Goal: Task Accomplishment & Management: Manage account settings

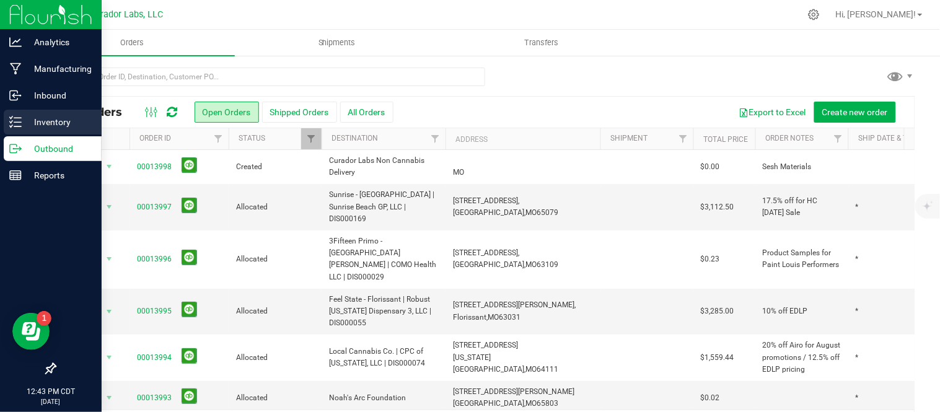
click at [35, 119] on p "Inventory" at bounding box center [59, 122] width 74 height 15
click at [9, 114] on div "Inventory" at bounding box center [53, 122] width 98 height 25
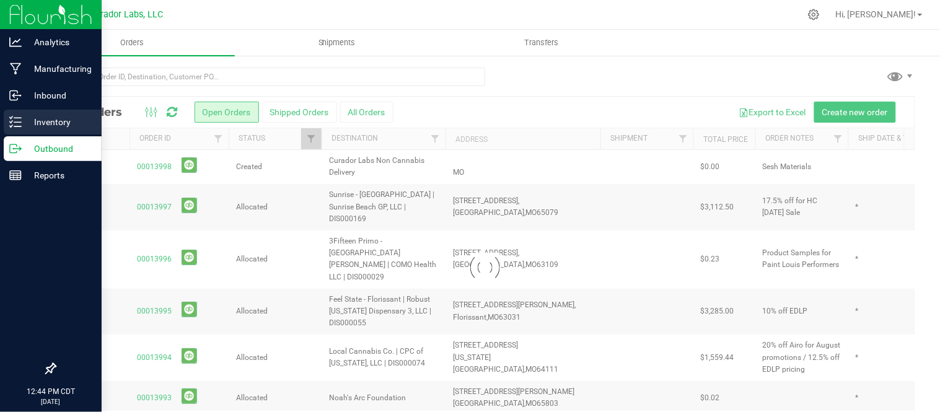
click at [17, 120] on icon at bounding box center [15, 122] width 12 height 12
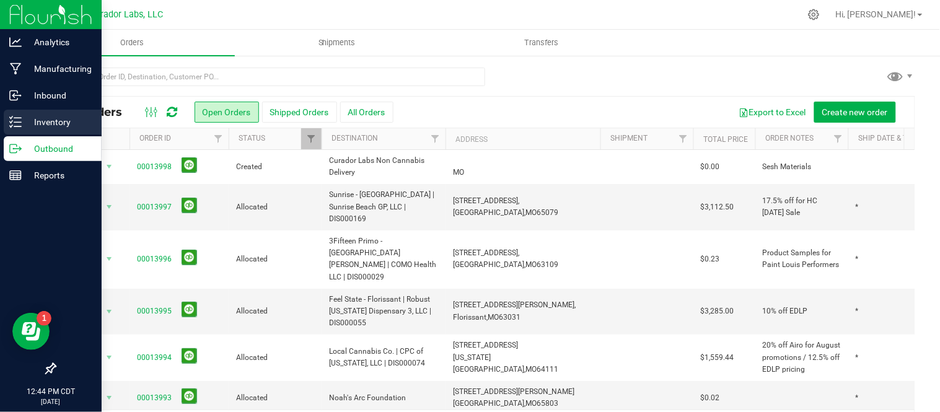
click at [17, 120] on icon at bounding box center [15, 122] width 12 height 12
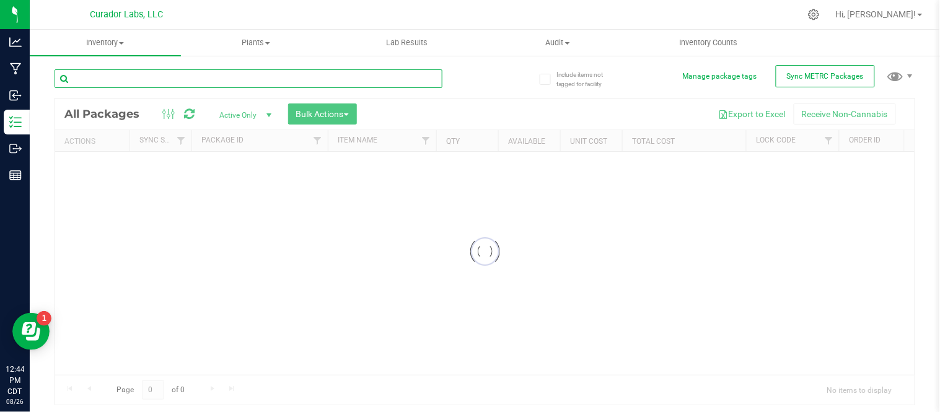
click at [157, 81] on input "text" at bounding box center [249, 78] width 388 height 19
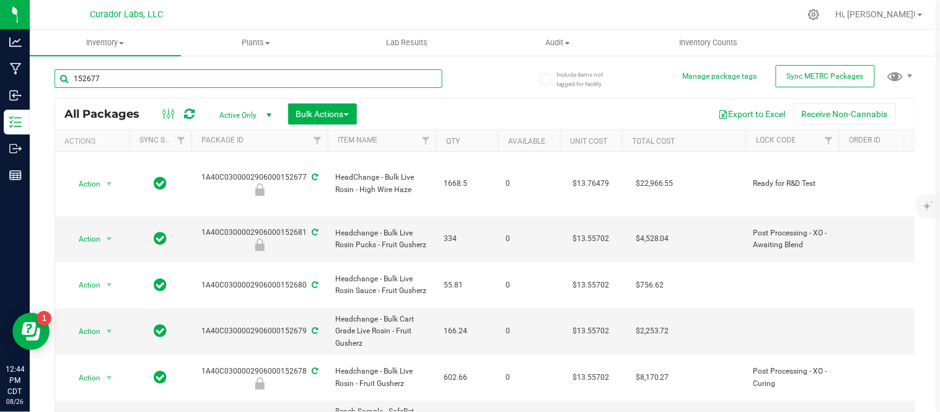
type input "152677"
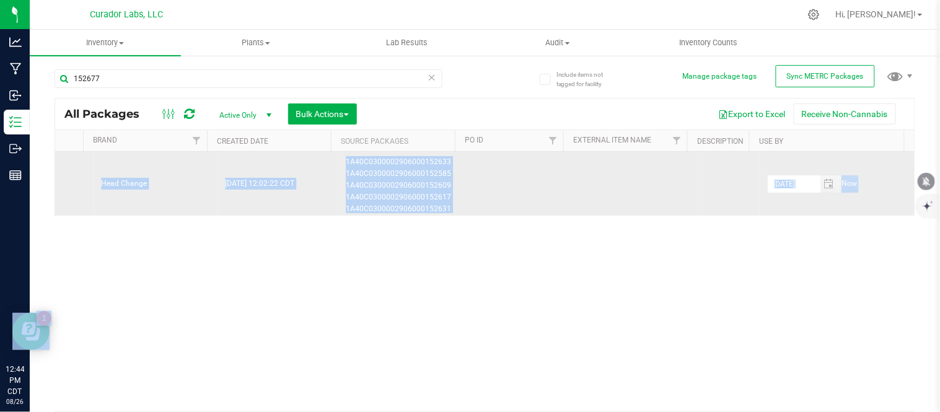
drag, startPoint x: 203, startPoint y: 177, endPoint x: 843, endPoint y: 182, distance: 640.0
copy tr "1A40C0300002906000152677 HeadChange - Bulk Live Rosin - High Wire Haze 1668.5 0…"
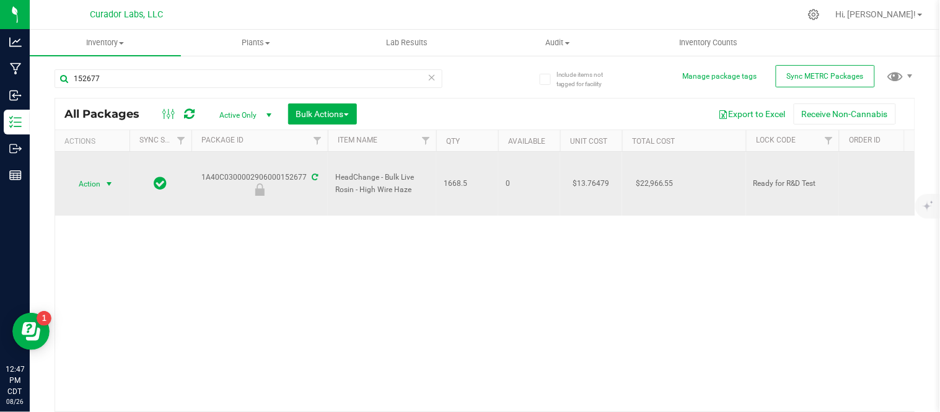
click at [97, 187] on span "Action" at bounding box center [84, 183] width 33 height 17
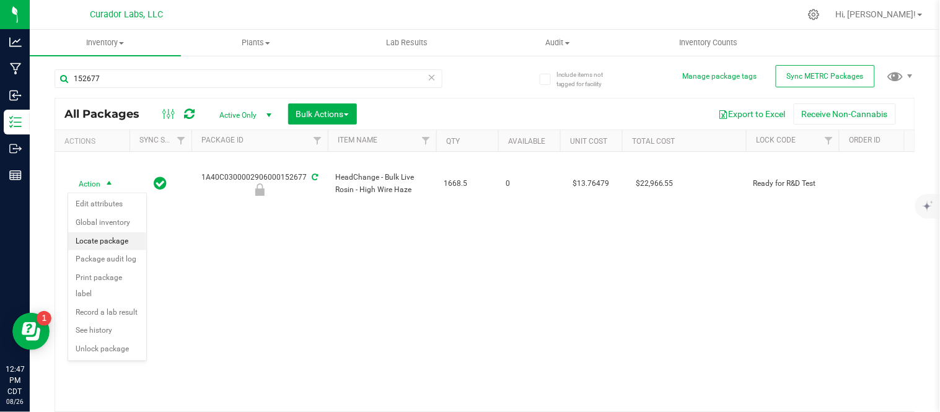
click at [113, 245] on li "Locate package" at bounding box center [107, 241] width 78 height 19
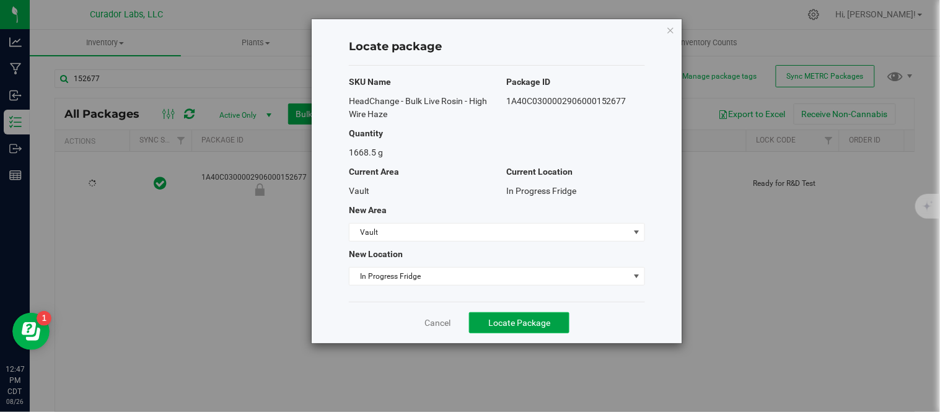
click at [497, 323] on span "Locate Package" at bounding box center [519, 323] width 62 height 10
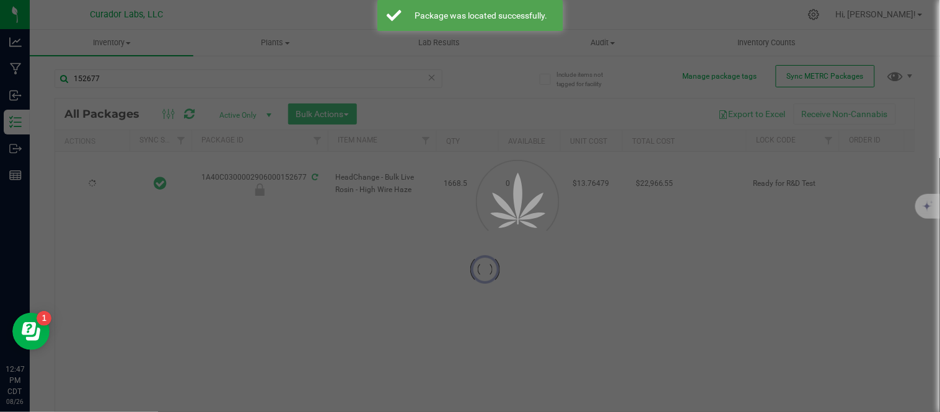
type input "[DATE]"
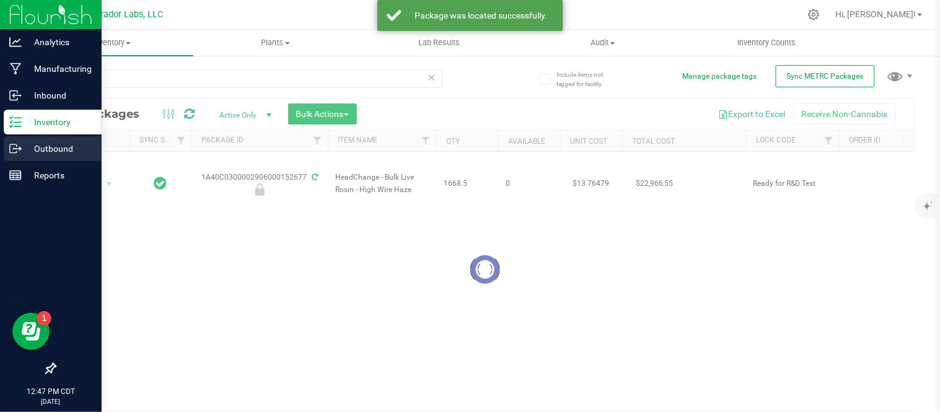
click at [43, 155] on p "Outbound" at bounding box center [59, 148] width 74 height 15
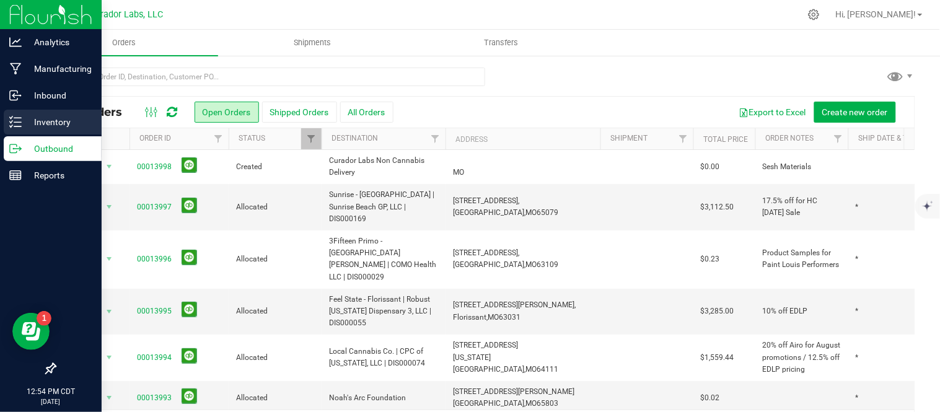
click at [15, 119] on icon at bounding box center [15, 122] width 12 height 12
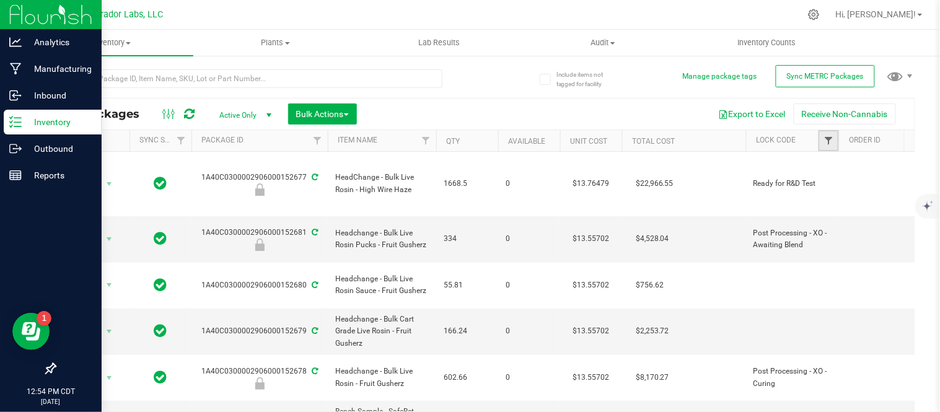
click at [831, 141] on span "Filter" at bounding box center [828, 141] width 10 height 10
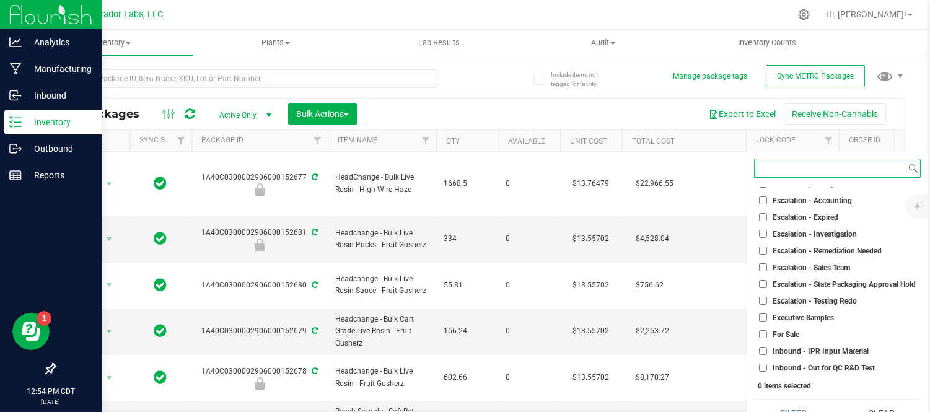
scroll to position [94, 0]
click at [763, 336] on input "For Sale" at bounding box center [763, 334] width 8 height 8
checkbox input "true"
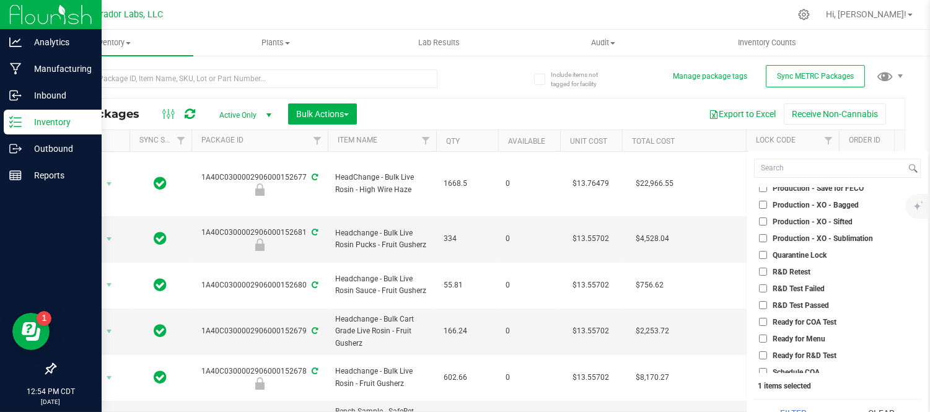
scroll to position [729, 0]
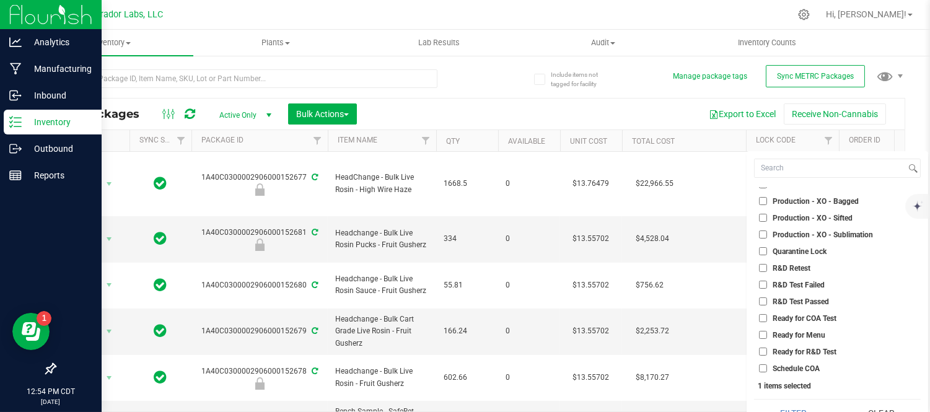
click at [778, 336] on span "Ready for Menu" at bounding box center [799, 334] width 53 height 7
click at [767, 336] on input "Ready for Menu" at bounding box center [763, 335] width 8 height 8
checkbox input "true"
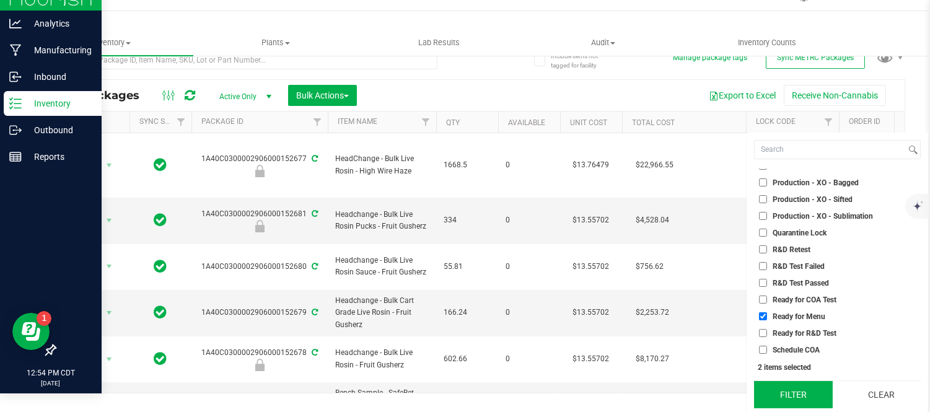
click at [803, 395] on button "Filter" at bounding box center [793, 394] width 79 height 27
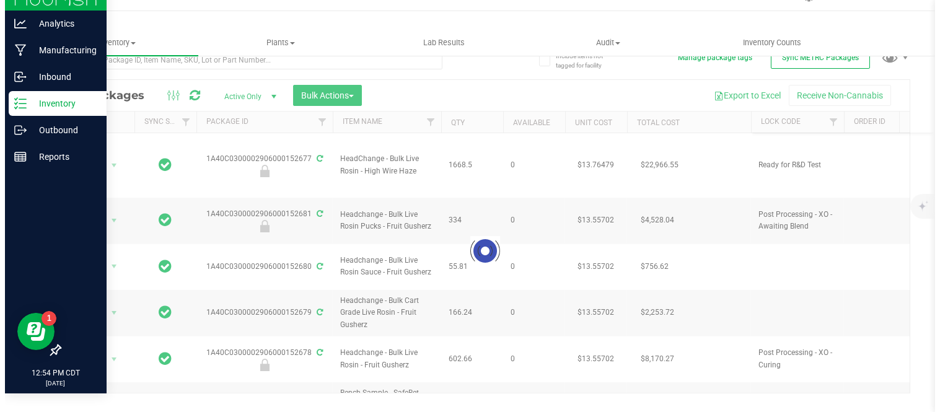
scroll to position [0, 0]
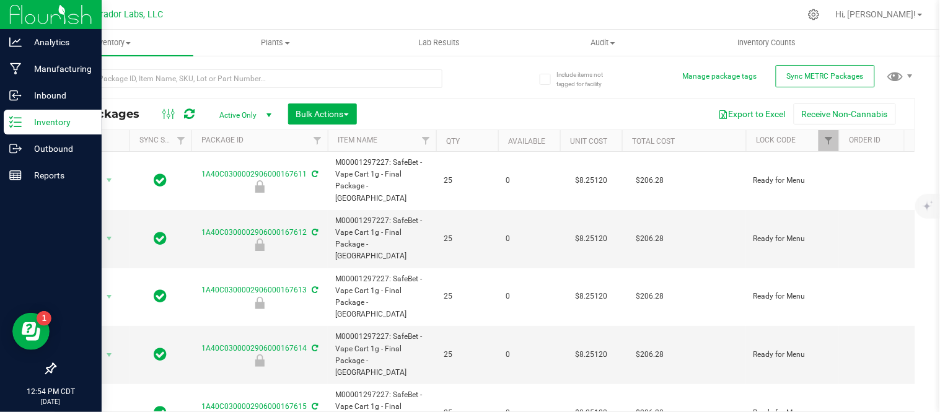
click at [478, 143] on th "Qty" at bounding box center [467, 141] width 62 height 22
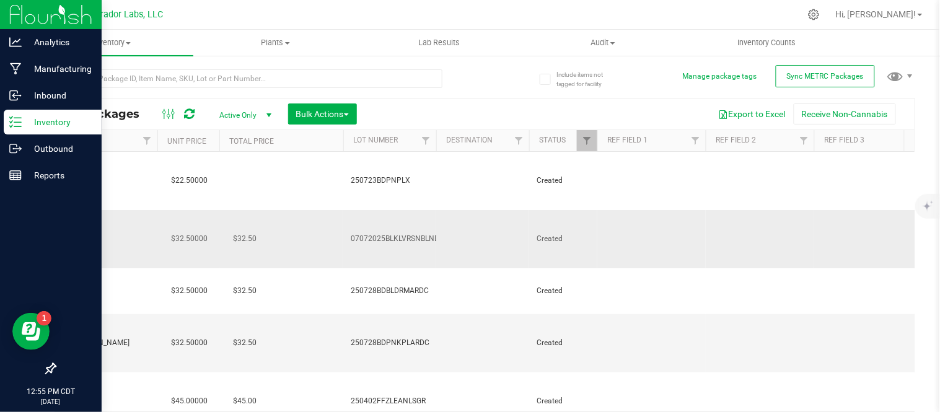
scroll to position [0, 1151]
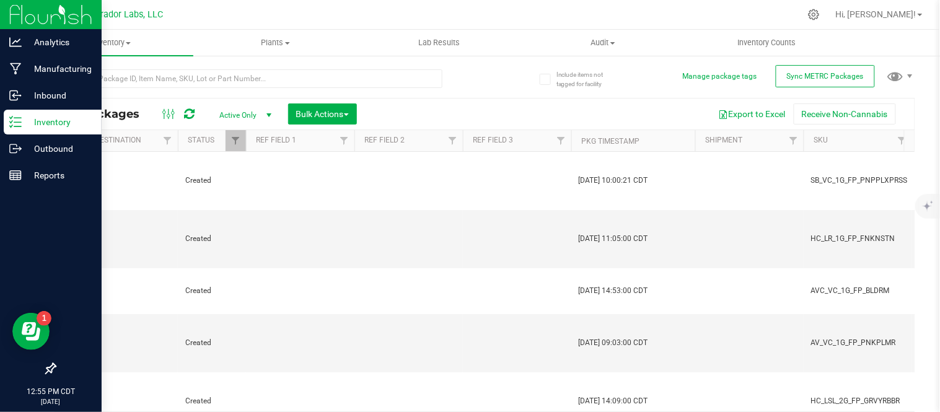
click at [671, 139] on th "Pkg Timestamp" at bounding box center [633, 141] width 124 height 22
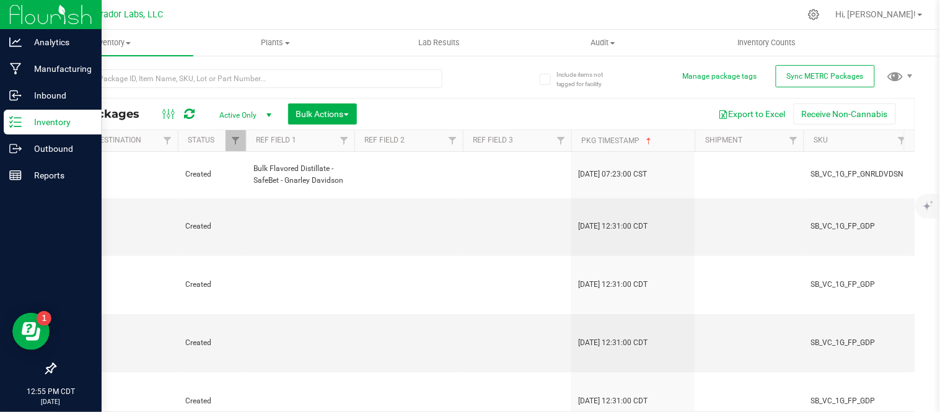
type input "[DATE]"
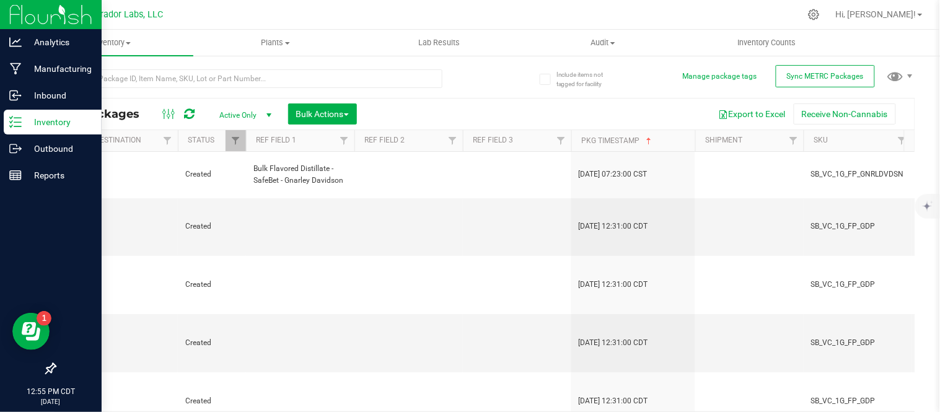
type input "[DATE]"
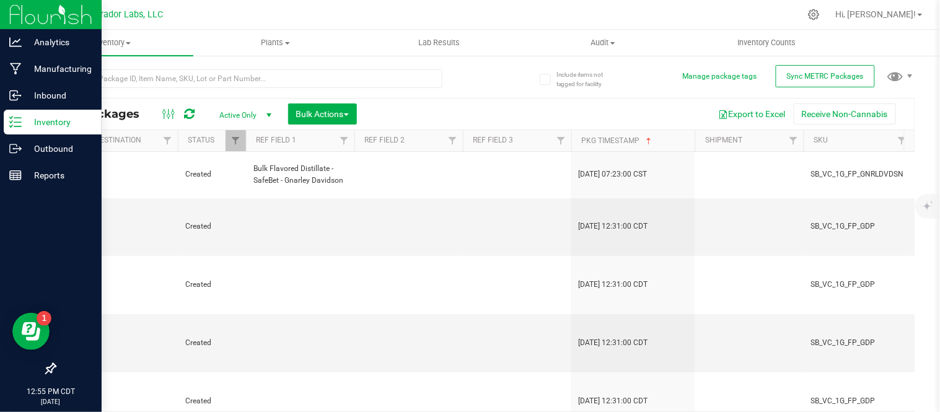
type input "[DATE]"
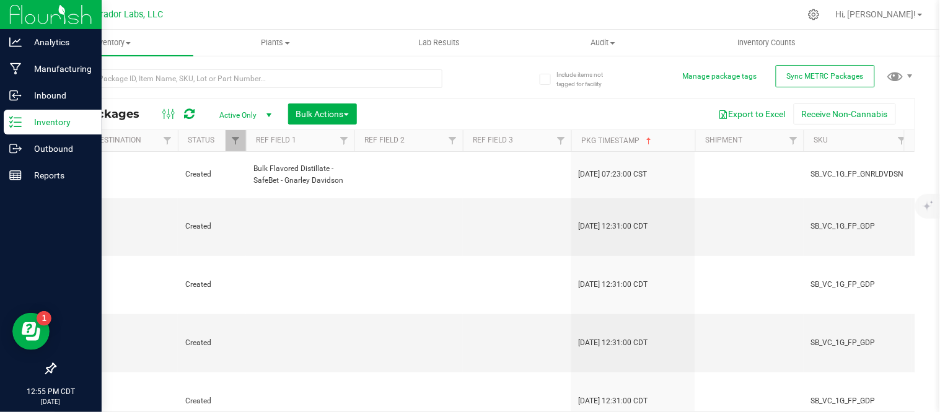
type input "[DATE]"
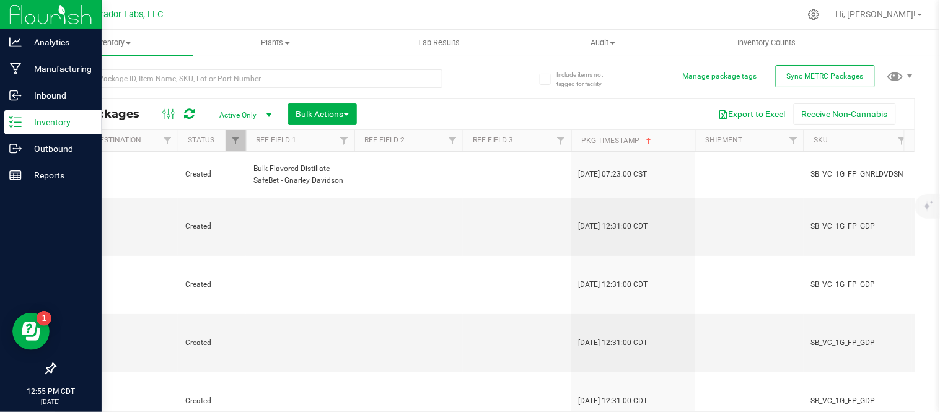
click at [670, 138] on th "Pkg Timestamp" at bounding box center [633, 141] width 124 height 22
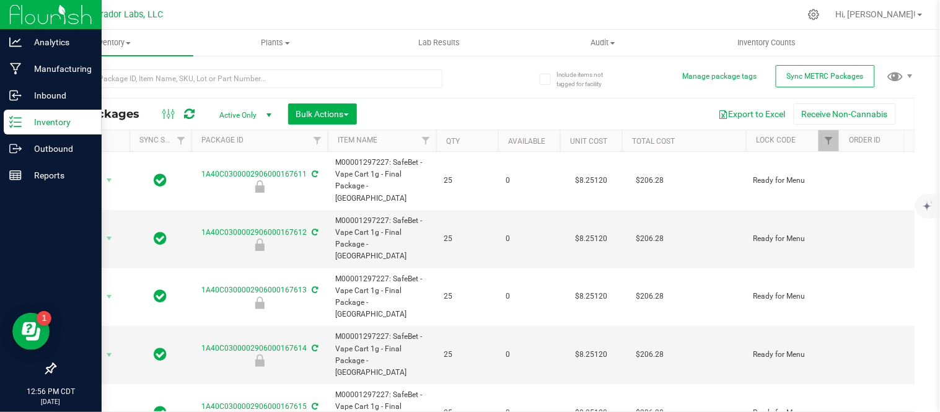
click at [471, 141] on th "Qty" at bounding box center [467, 141] width 62 height 22
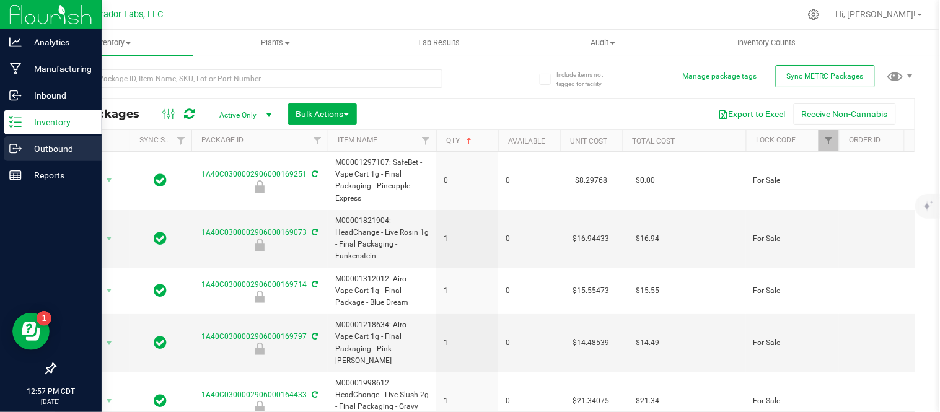
click at [38, 160] on div "Outbound" at bounding box center [53, 148] width 98 height 25
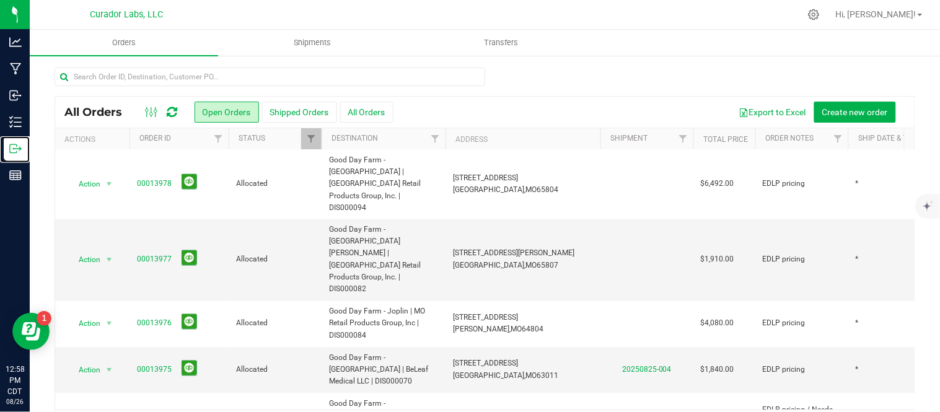
scroll to position [40, 0]
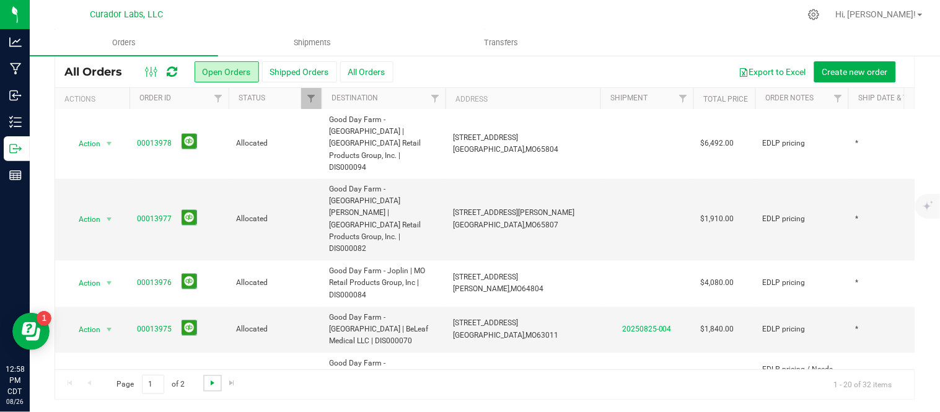
click at [211, 382] on span "Go to the next page" at bounding box center [213, 383] width 10 height 10
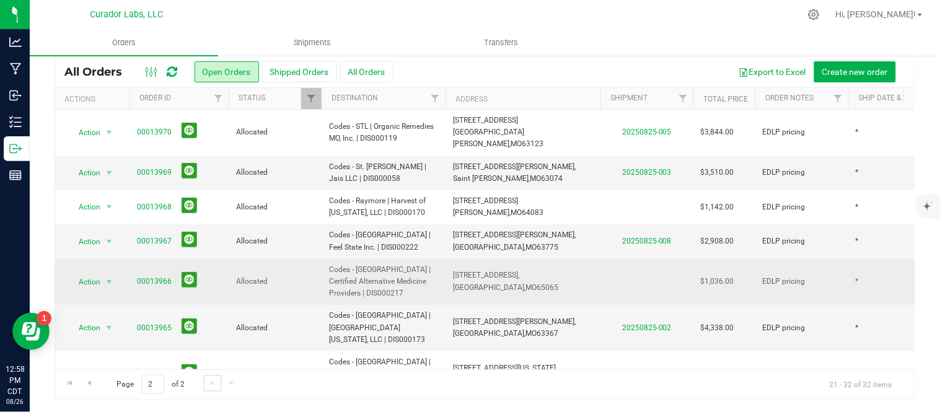
scroll to position [197, 0]
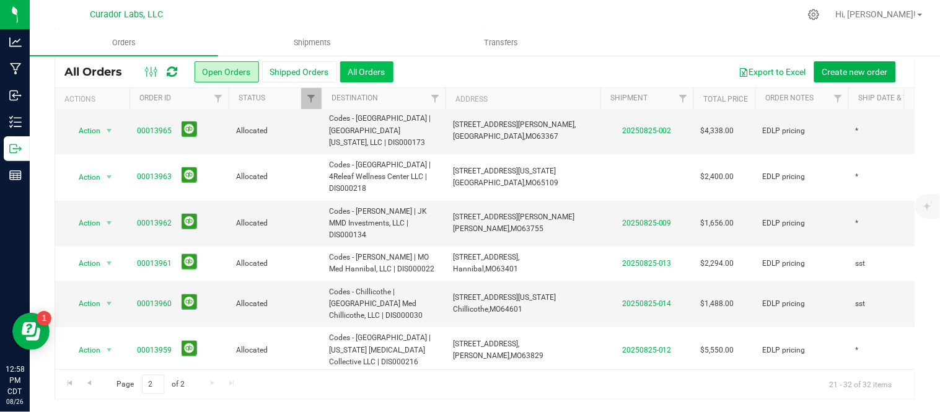
click at [376, 71] on button "All Orders" at bounding box center [366, 71] width 53 height 21
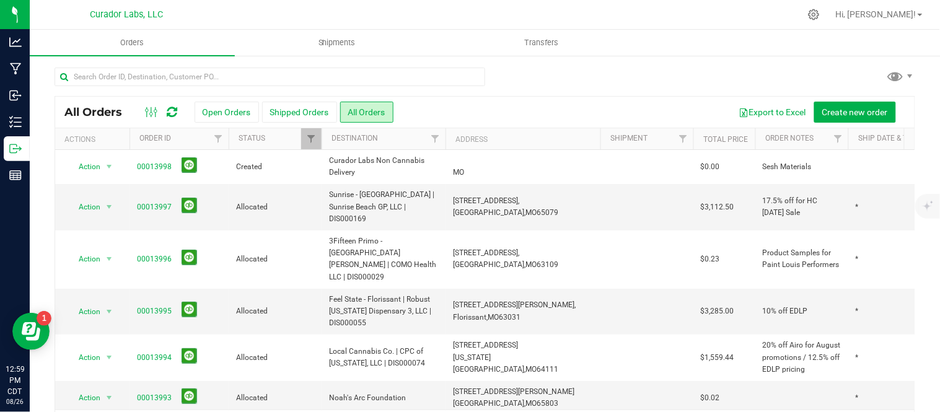
scroll to position [40, 0]
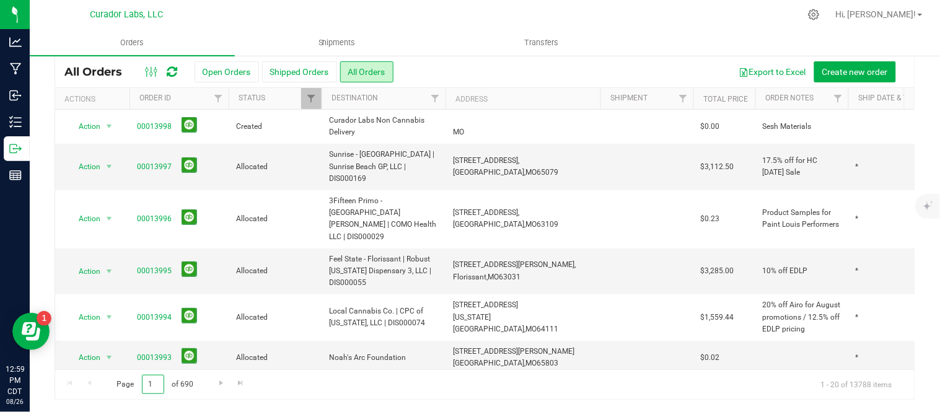
drag, startPoint x: 155, startPoint y: 389, endPoint x: 138, endPoint y: 387, distance: 17.5
click at [138, 387] on span "Page 1 of 690" at bounding box center [155, 384] width 98 height 19
type input "3"
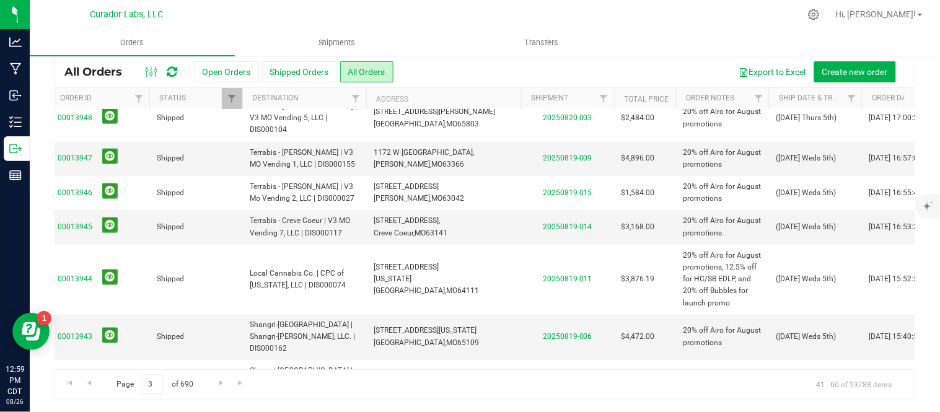
scroll to position [532, 79]
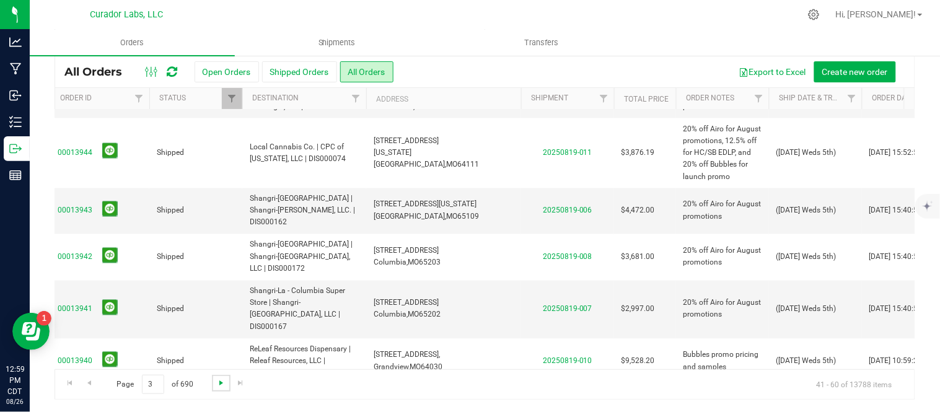
click at [216, 384] on span "Go to the next page" at bounding box center [221, 383] width 10 height 10
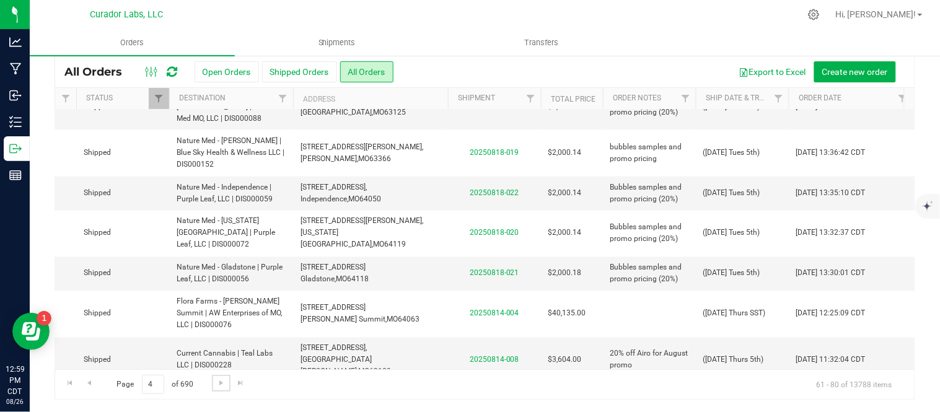
scroll to position [520, 152]
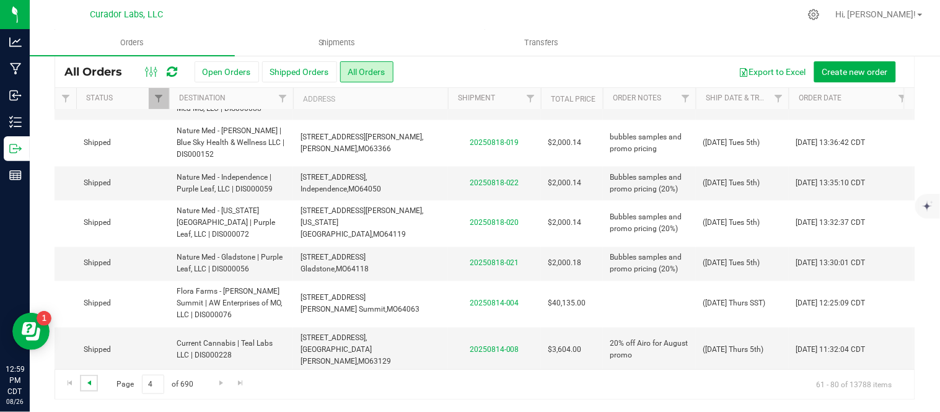
click at [89, 381] on span "Go to the previous page" at bounding box center [89, 383] width 10 height 10
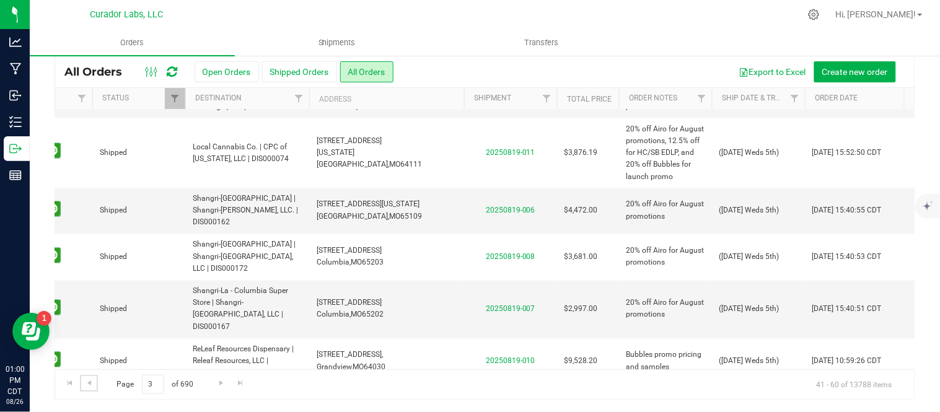
scroll to position [0, 136]
click at [743, 385] on td at bounding box center [758, 414] width 93 height 58
type input "([DATE] Thurs 5th)"
drag, startPoint x: 818, startPoint y: 314, endPoint x: 918, endPoint y: 274, distance: 107.6
click at [918, 274] on div "All Orders Open Orders Shipped Orders All Orders Export to Excel Create new ord…" at bounding box center [485, 213] width 910 height 398
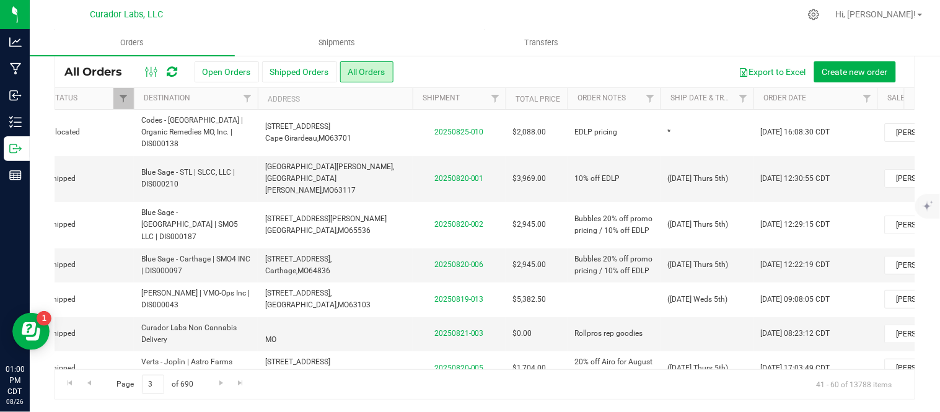
scroll to position [0, 193]
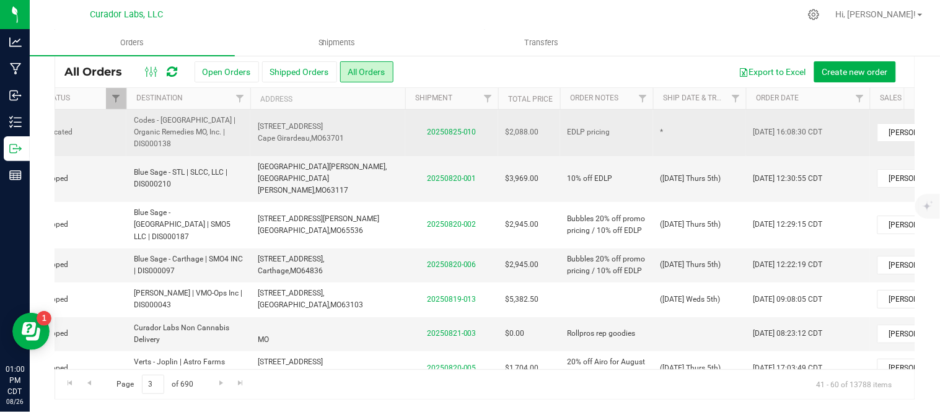
click at [683, 121] on td "*" at bounding box center [699, 133] width 93 height 46
type input "([DATE] Tues 5th)"
click at [673, 123] on input "([DATE] Tues 5th)" at bounding box center [696, 132] width 89 height 19
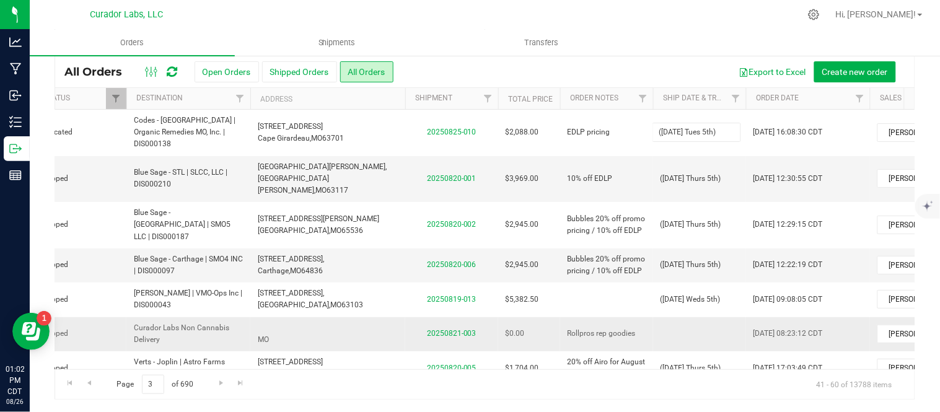
click at [732, 284] on div "All Orders Open Orders Shipped Orders All Orders Export to Excel Create new ord…" at bounding box center [485, 228] width 861 height 344
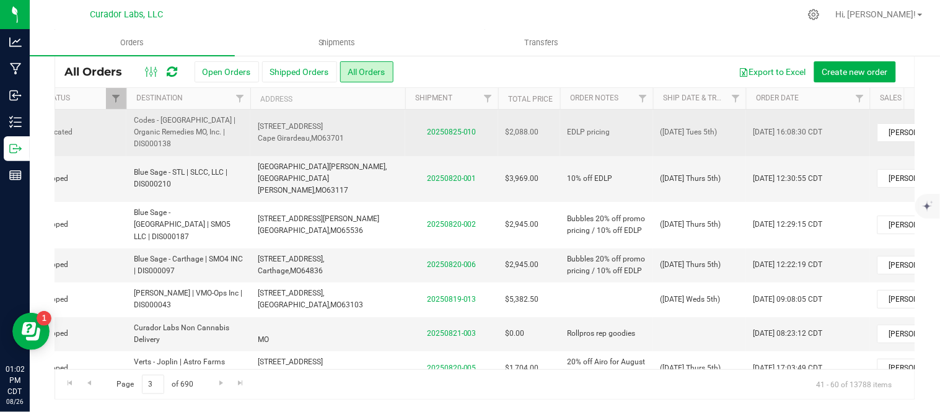
drag, startPoint x: 729, startPoint y: 131, endPoint x: 660, endPoint y: 133, distance: 69.4
click at [660, 133] on td "([DATE] Tues 5th)" at bounding box center [699, 133] width 93 height 46
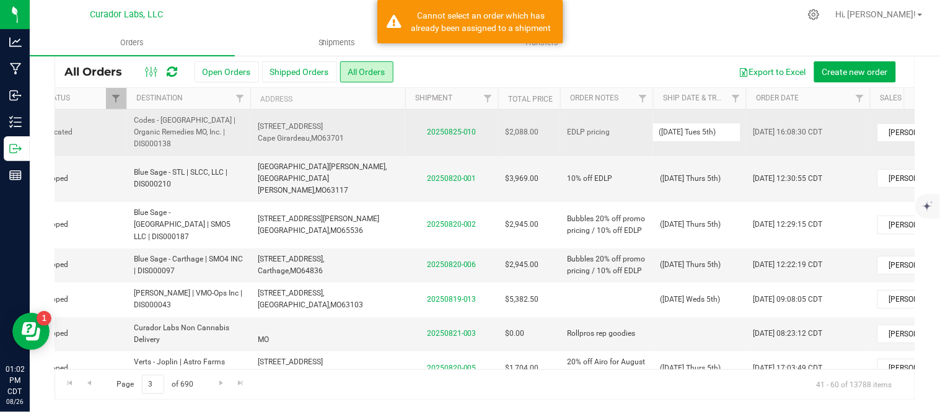
drag, startPoint x: 722, startPoint y: 128, endPoint x: 638, endPoint y: 128, distance: 83.6
click at [638, 128] on tr "Action Action Cancel order Clone order Edit order Mark as fully paid Order audi…" at bounding box center [473, 133] width 1227 height 46
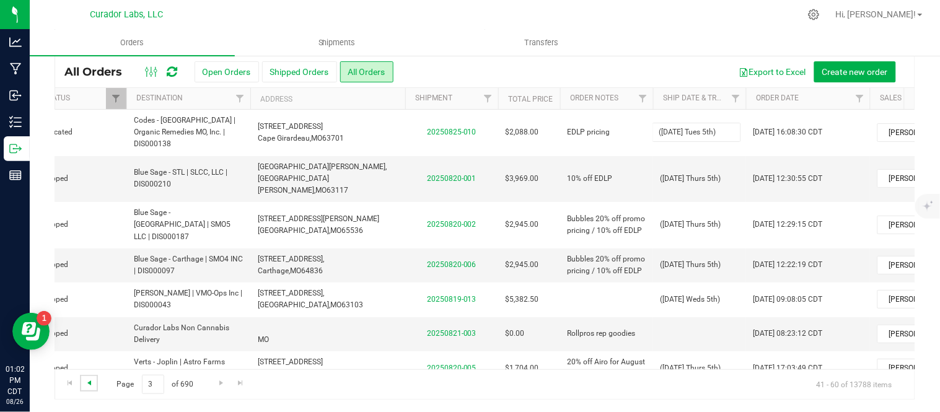
click at [94, 382] on span "Go to the previous page" at bounding box center [89, 383] width 10 height 10
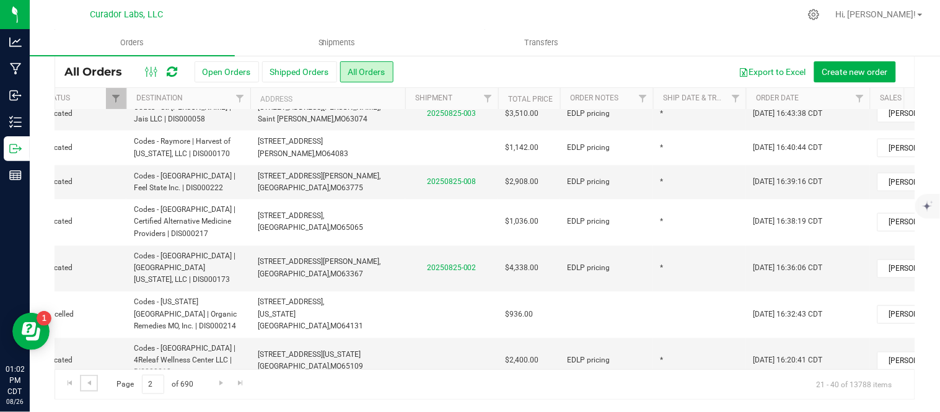
scroll to position [520, 195]
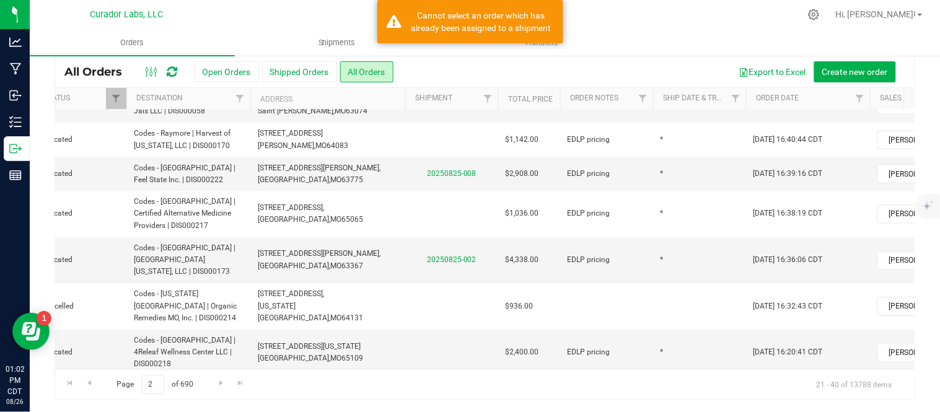
type input "([DATE] Tues 5th)"
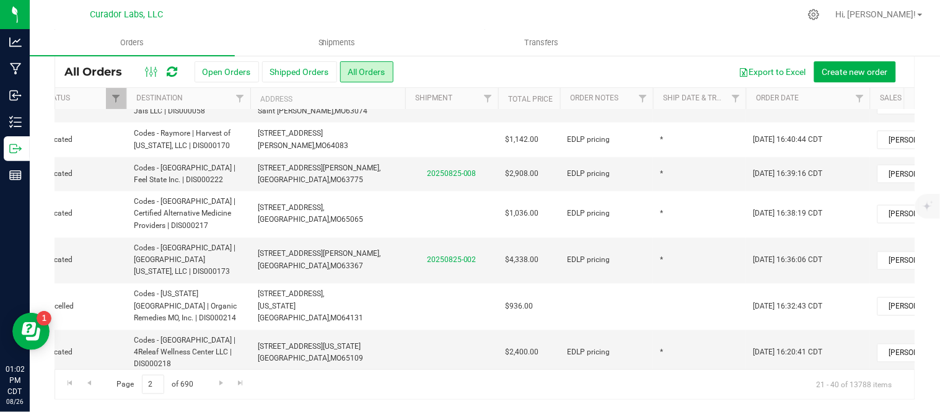
drag, startPoint x: 723, startPoint y: 338, endPoint x: 629, endPoint y: 336, distance: 93.6
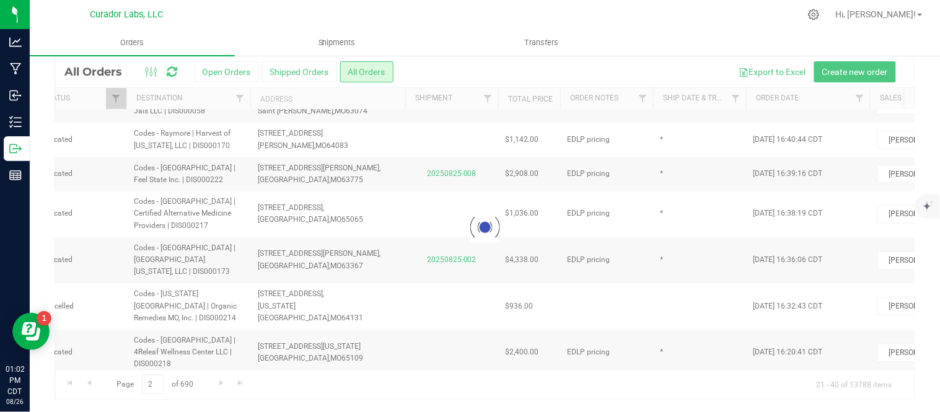
click at [629, 336] on div "Loading... All Orders Open Orders Shipped Orders All Orders Export to Excel Cre…" at bounding box center [485, 228] width 861 height 344
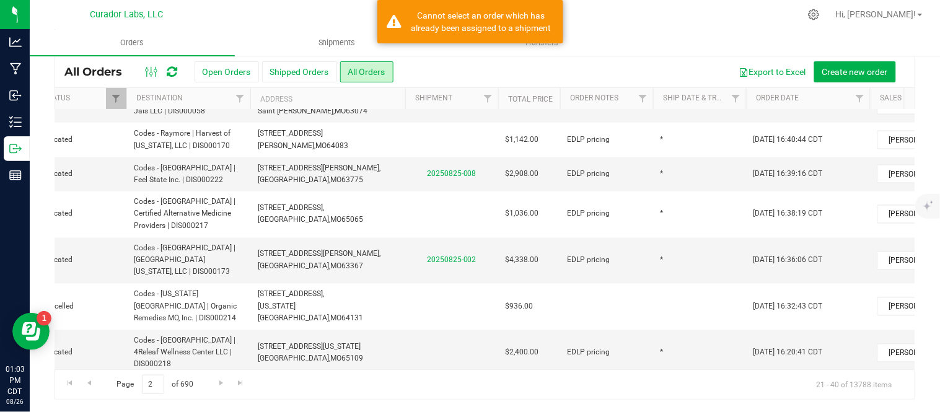
drag, startPoint x: 725, startPoint y: 333, endPoint x: 614, endPoint y: 330, distance: 110.9
click at [699, 377] on td "*" at bounding box center [699, 400] width 93 height 46
click at [699, 390] on input "*" at bounding box center [696, 399] width 89 height 19
type input "([DATE] Tues 5th)"
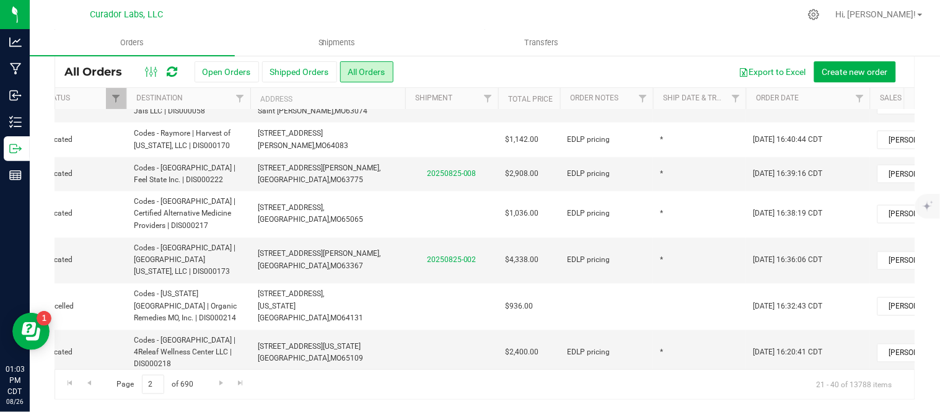
click at [711, 289] on div "All Orders Open Orders Shipped Orders All Orders Export to Excel Create new ord…" at bounding box center [485, 228] width 861 height 344
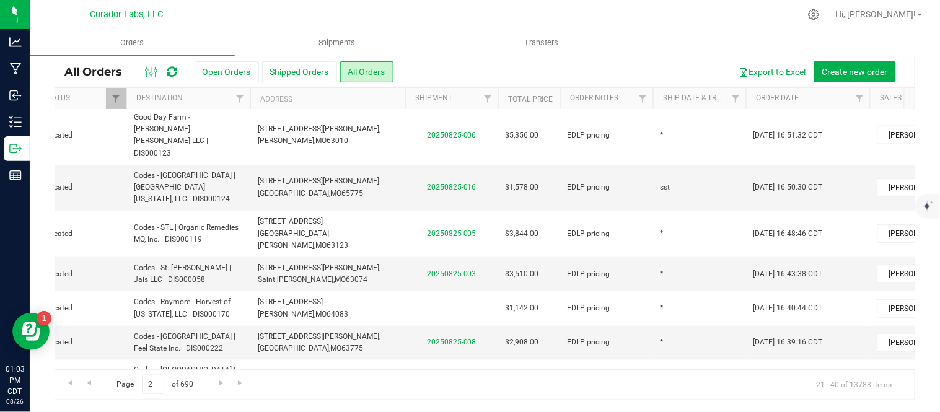
scroll to position [352, 195]
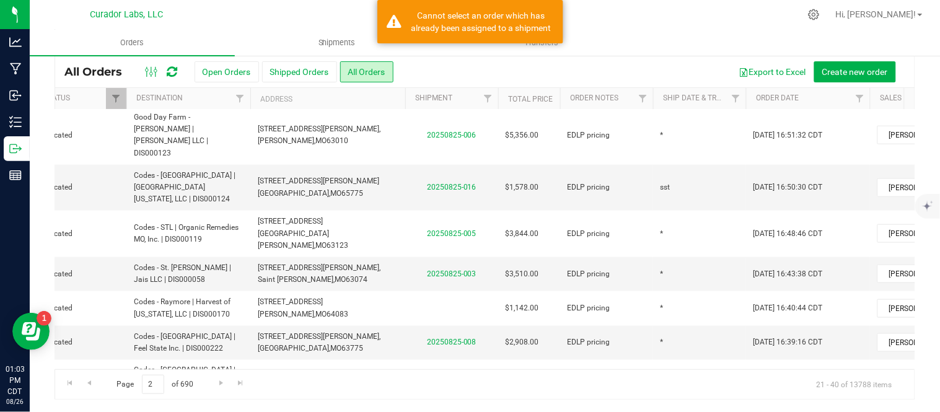
type input "([DATE] Tues 5th)"
click at [678, 203] on div "All Orders Open Orders Shipped Orders All Orders Export to Excel Create new ord…" at bounding box center [485, 228] width 861 height 344
click at [683, 326] on td "*" at bounding box center [699, 343] width 93 height 34
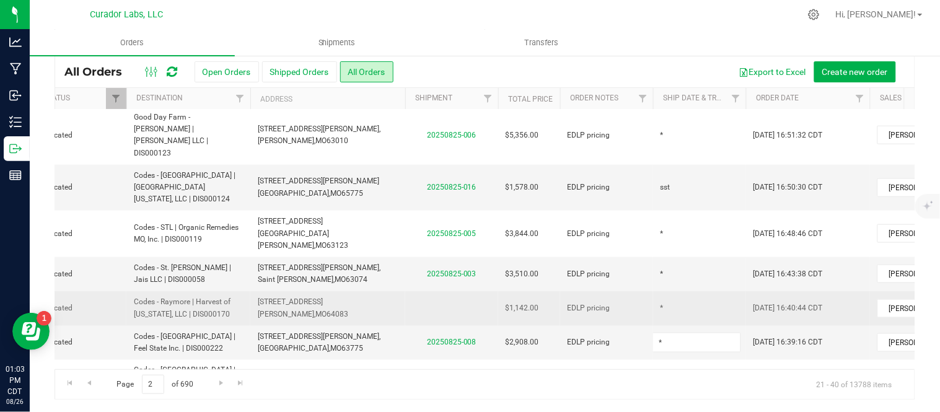
type input "([DATE] Tues 5th)"
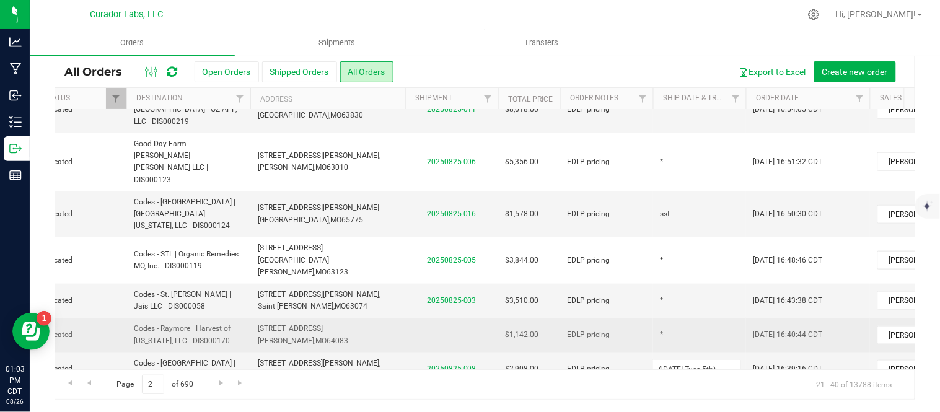
scroll to position [325, 195]
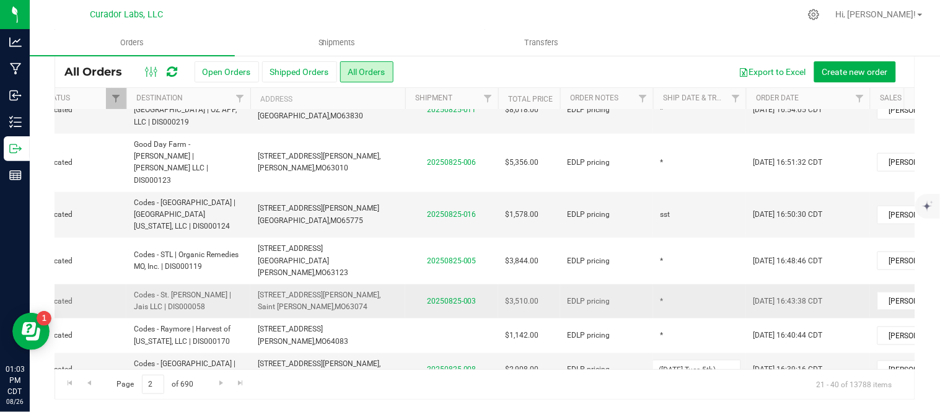
click at [688, 155] on div "All Orders Open Orders Shipped Orders All Orders Export to Excel Create new ord…" at bounding box center [485, 228] width 861 height 344
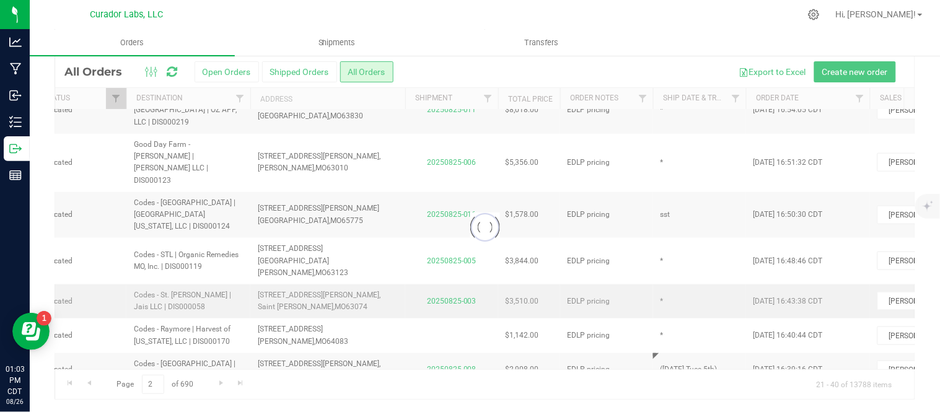
click at [688, 155] on div at bounding box center [484, 227] width 859 height 343
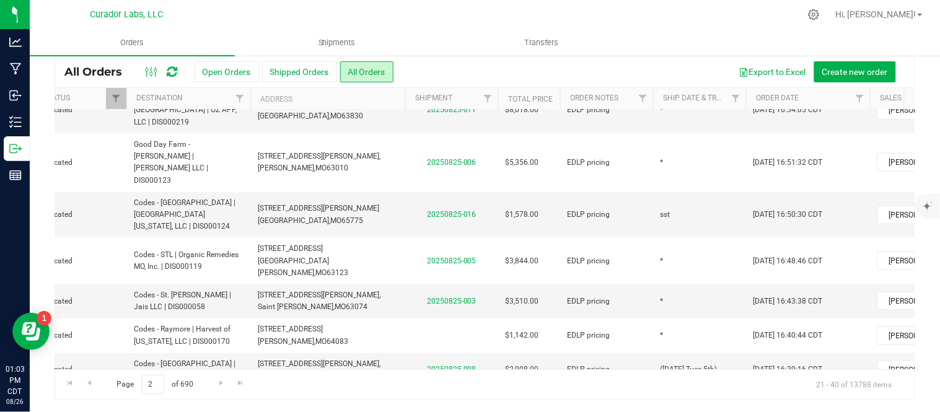
click at [688, 284] on td "*" at bounding box center [699, 301] width 93 height 34
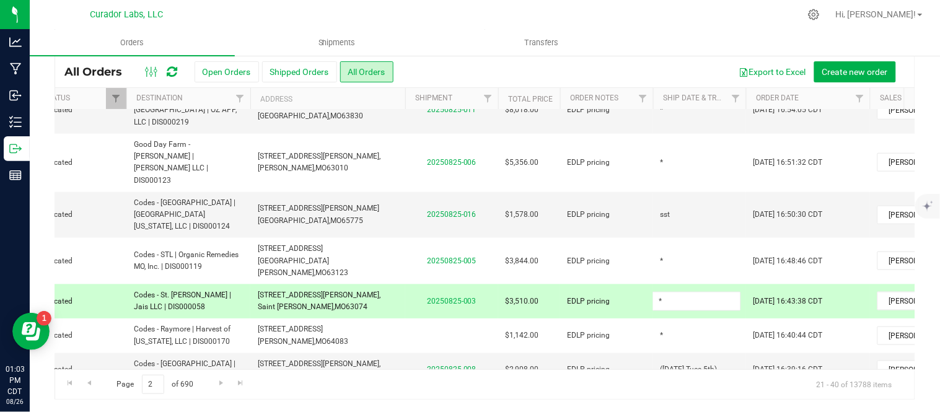
click at [688, 292] on input "*" at bounding box center [696, 301] width 89 height 19
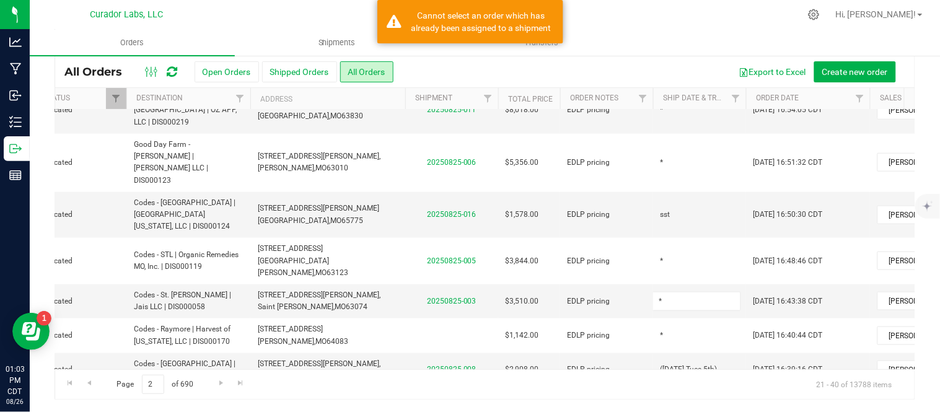
type input "([DATE] Tues 5th)"
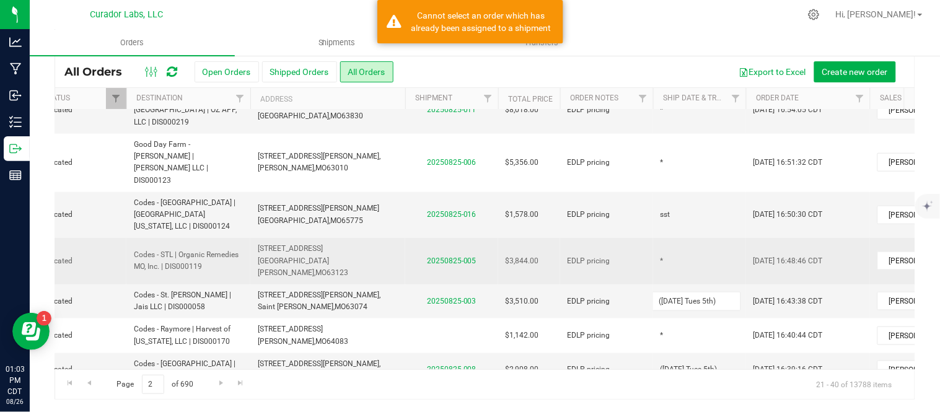
click at [682, 120] on div "All Orders Open Orders Shipped Orders All Orders Export to Excel Create new ord…" at bounding box center [485, 228] width 861 height 344
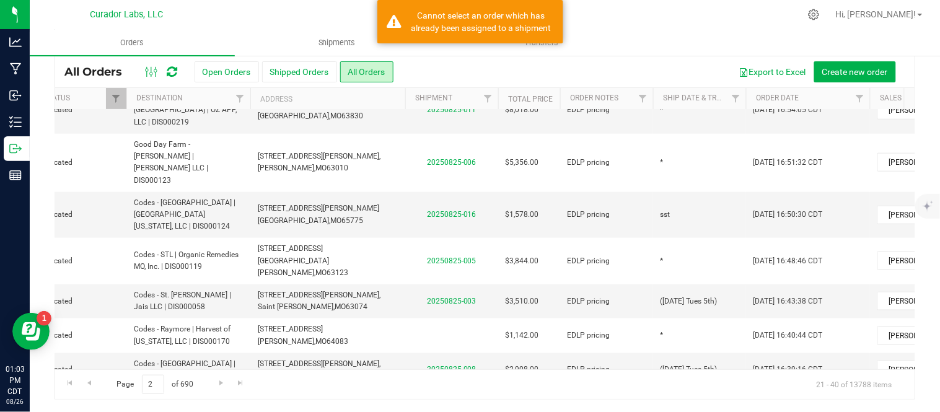
click at [682, 238] on td "*" at bounding box center [699, 261] width 93 height 46
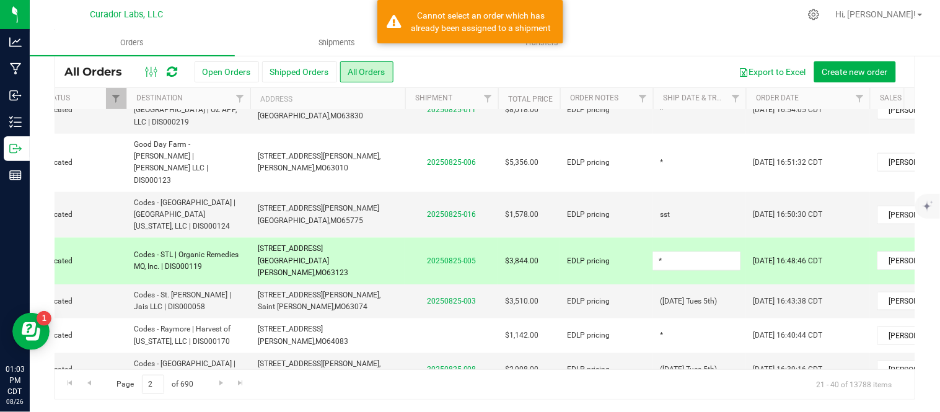
click at [682, 252] on input "*" at bounding box center [696, 261] width 89 height 19
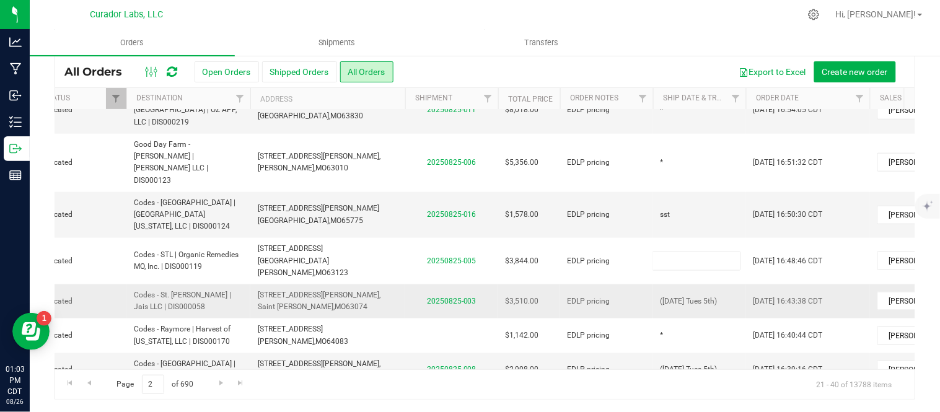
click at [719, 160] on div "All Orders Open Orders Shipped Orders All Orders Export to Excel Create new ord…" at bounding box center [485, 228] width 861 height 344
click at [722, 284] on td "([DATE] Tues 5th)" at bounding box center [699, 301] width 93 height 34
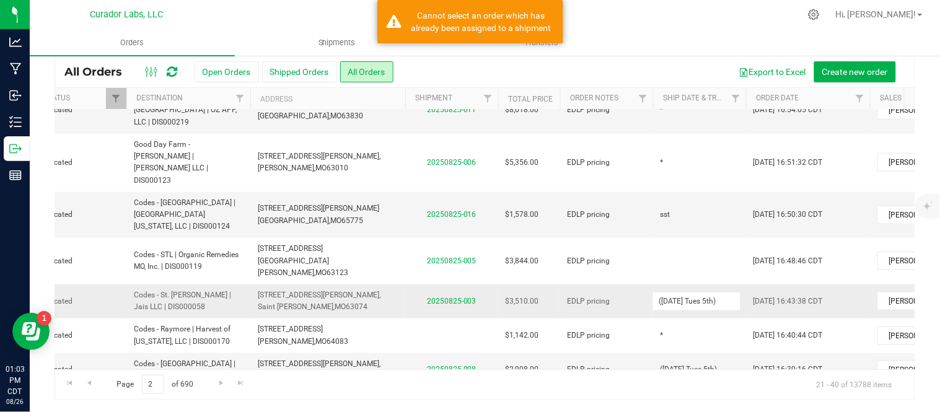
drag, startPoint x: 722, startPoint y: 155, endPoint x: 639, endPoint y: 163, distance: 82.7
click at [639, 284] on tr "Action Action Cancel order Clone order Edit order Mark as fully paid Order audi…" at bounding box center [473, 301] width 1227 height 34
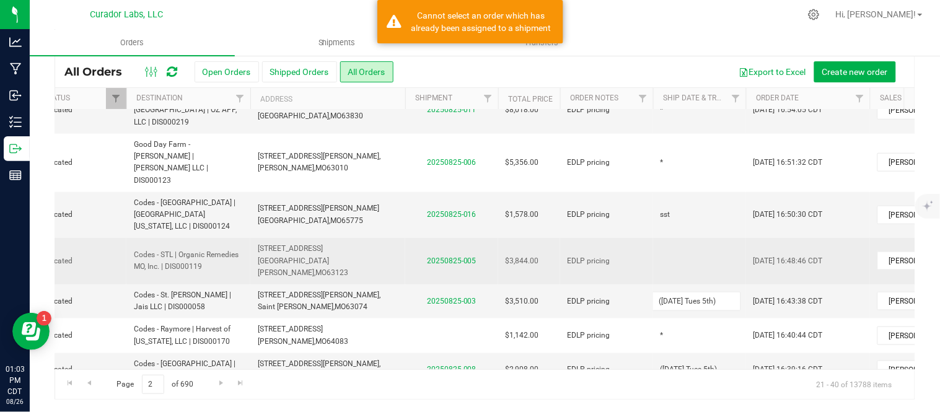
click at [660, 238] on td at bounding box center [699, 261] width 93 height 46
type input "([DATE] Tues 5th)"
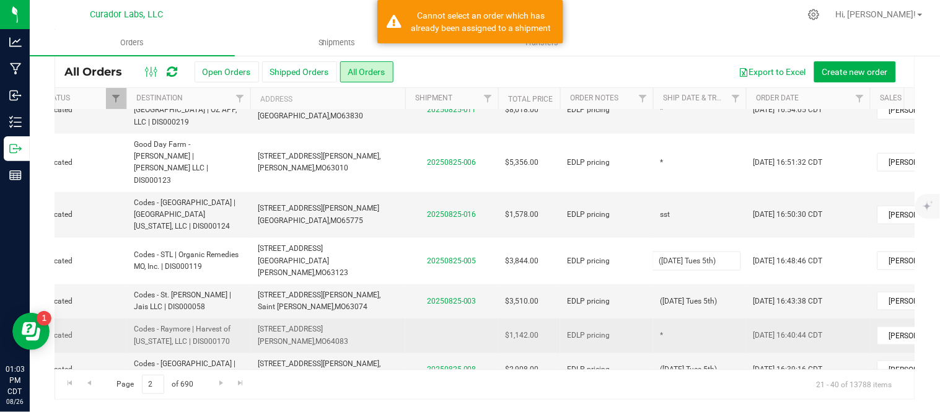
click at [632, 205] on div "All Orders Open Orders Shipped Orders All Orders Export to Excel Create new ord…" at bounding box center [485, 228] width 861 height 344
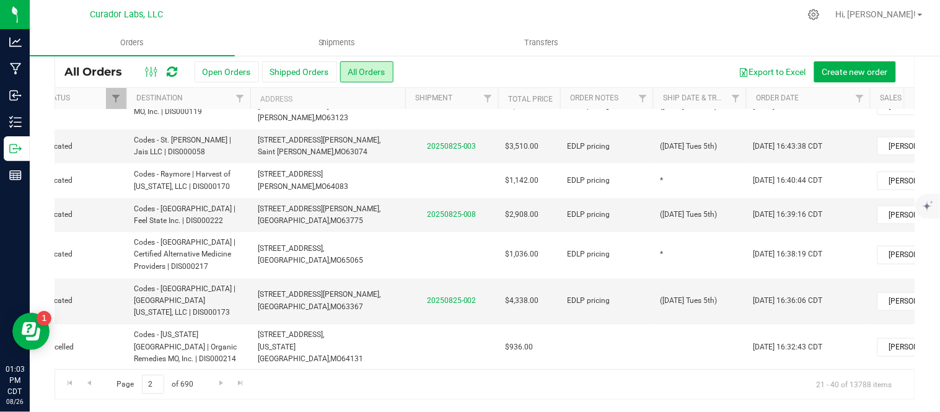
scroll to position [520, 195]
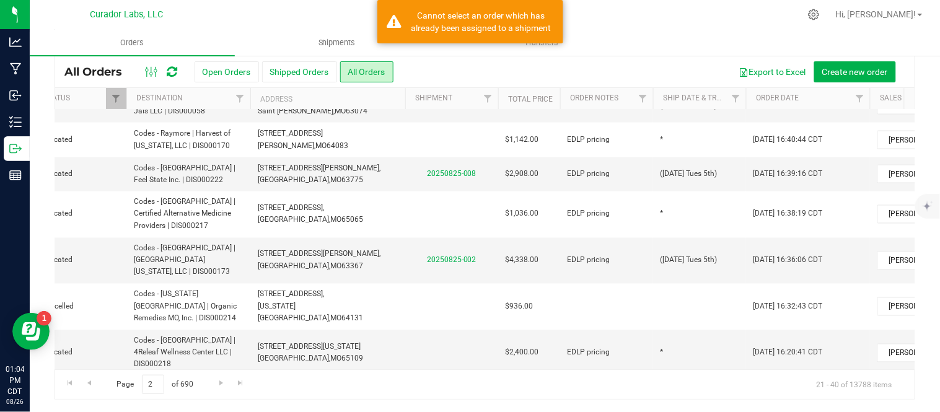
type input "([DATE] Tues SST)"
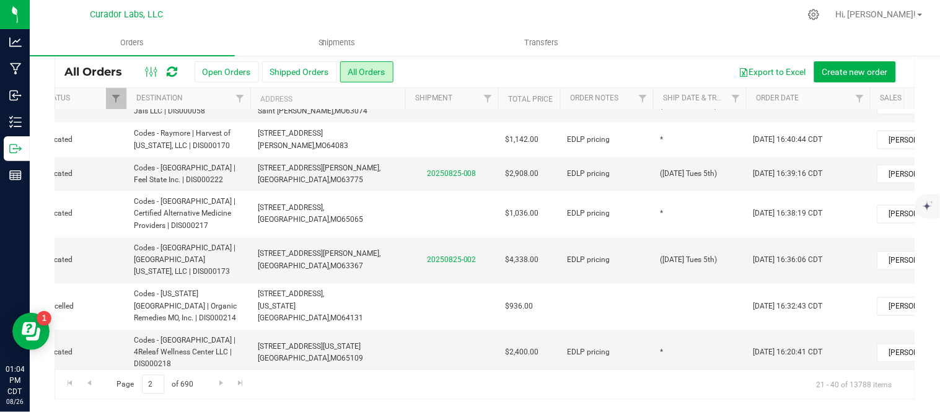
drag, startPoint x: 728, startPoint y: 293, endPoint x: 641, endPoint y: 294, distance: 87.4
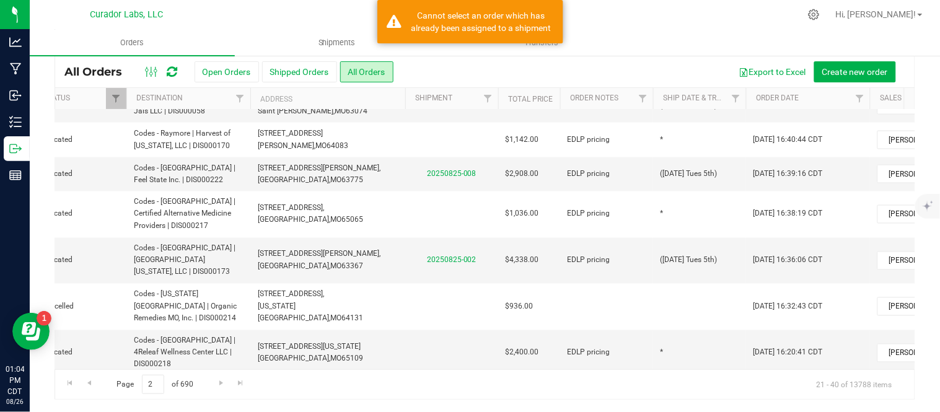
click at [697, 263] on div "All Orders Open Orders Shipped Orders All Orders Export to Excel Create new ord…" at bounding box center [485, 228] width 861 height 344
type input "([DATE] Tues SST)"
click at [622, 259] on div "All Orders Open Orders Shipped Orders All Orders Export to Excel Create new ord…" at bounding box center [485, 228] width 861 height 344
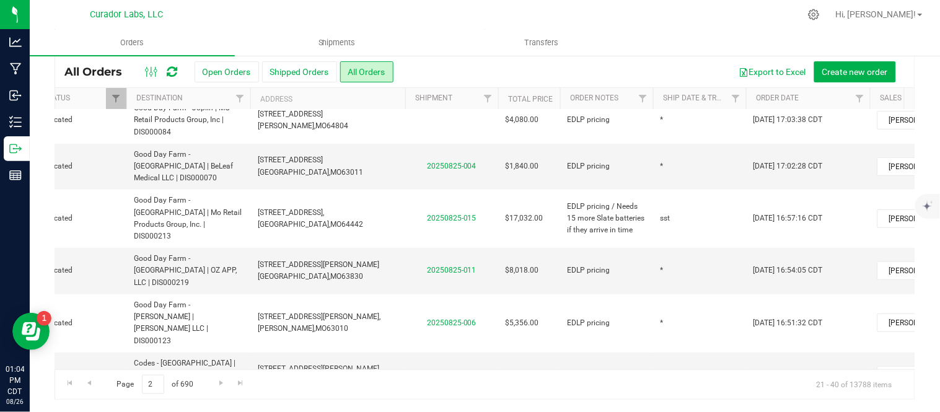
scroll to position [164, 195]
click at [701, 353] on td "sst" at bounding box center [699, 376] width 93 height 46
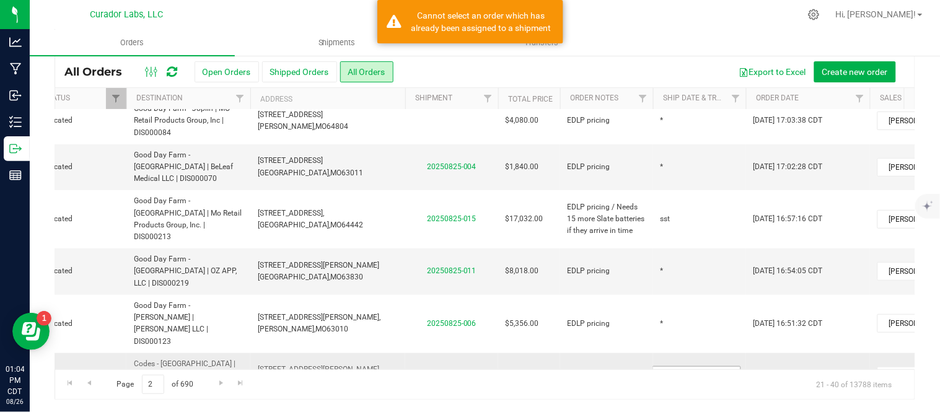
click at [701, 366] on input "sst" at bounding box center [696, 375] width 89 height 19
type input "([DATE] Tues SST)"
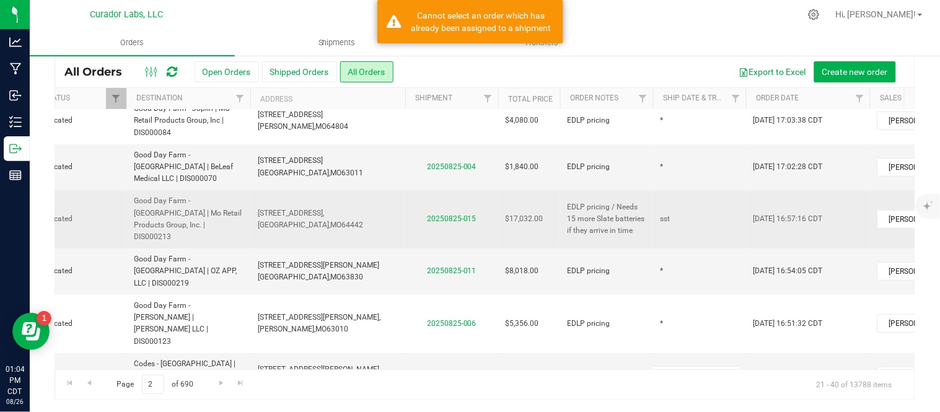
click at [685, 142] on div "All Orders Open Orders Shipped Orders All Orders Export to Excel Create new ord…" at bounding box center [485, 228] width 861 height 344
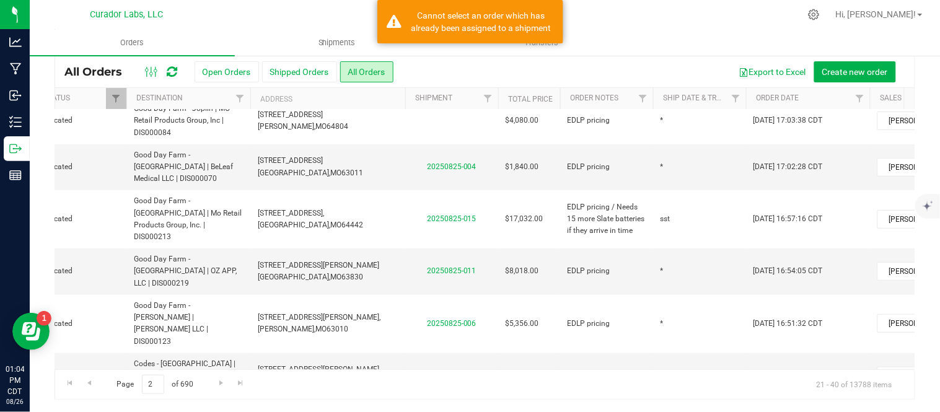
click at [685, 190] on td "sst" at bounding box center [699, 219] width 93 height 58
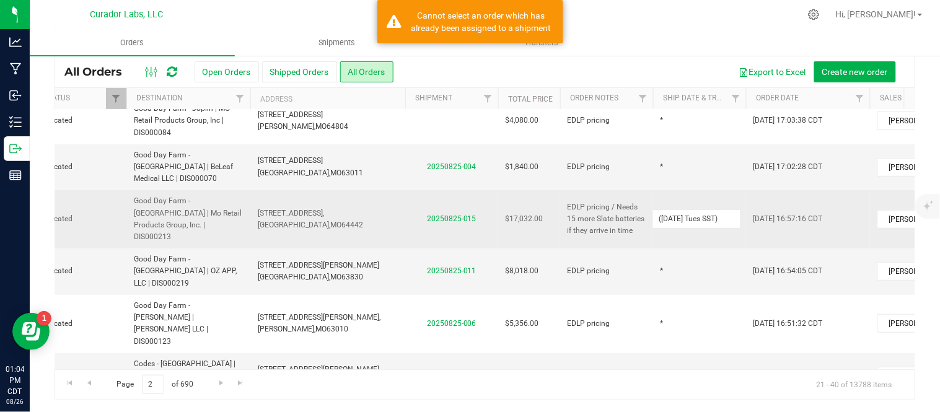
type input "([DATE] Tues SST)"
click at [624, 164] on div "All Orders Open Orders Shipped Orders All Orders Export to Excel Create new ord…" at bounding box center [485, 228] width 861 height 344
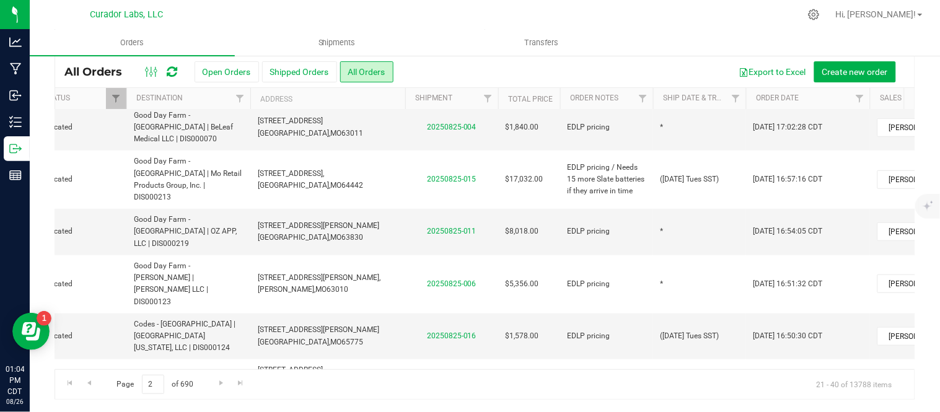
scroll to position [238, 195]
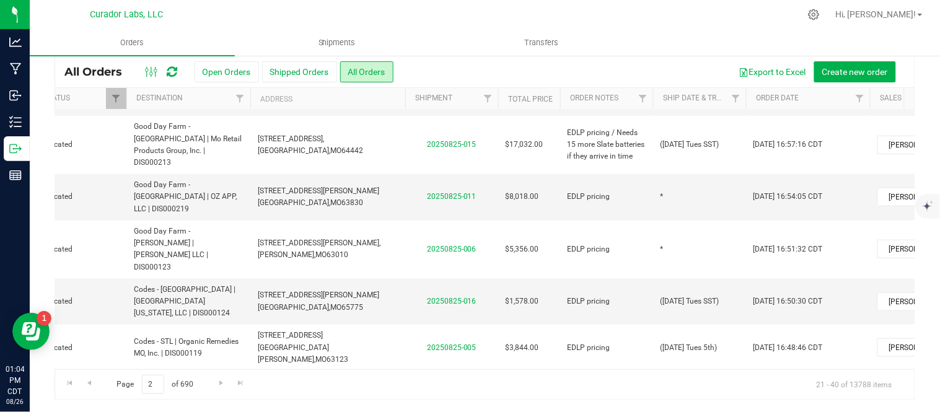
click at [722, 371] on td "([DATE] Tues 5th)" at bounding box center [699, 388] width 93 height 34
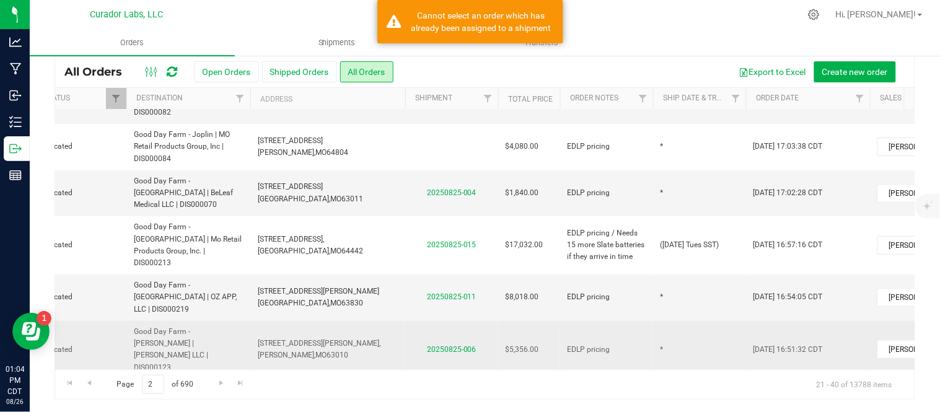
scroll to position [138, 195]
click at [667, 321] on td "*" at bounding box center [699, 350] width 93 height 58
click at [667, 340] on input "*" at bounding box center [696, 349] width 89 height 19
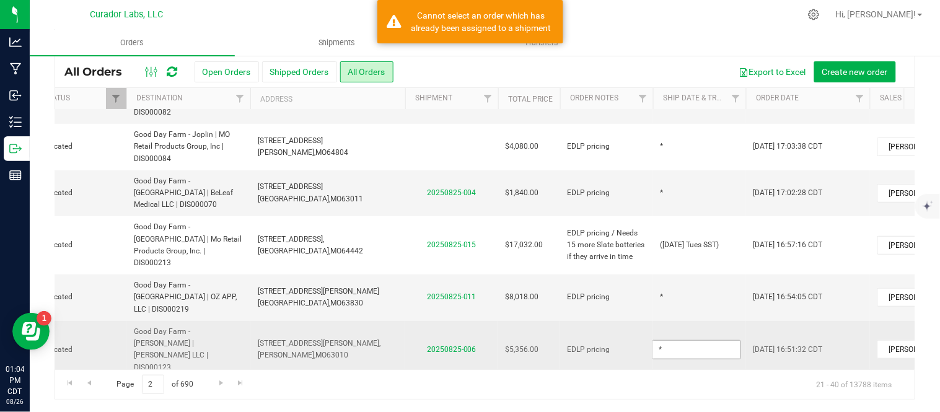
type input "([DATE] Tues 5th)"
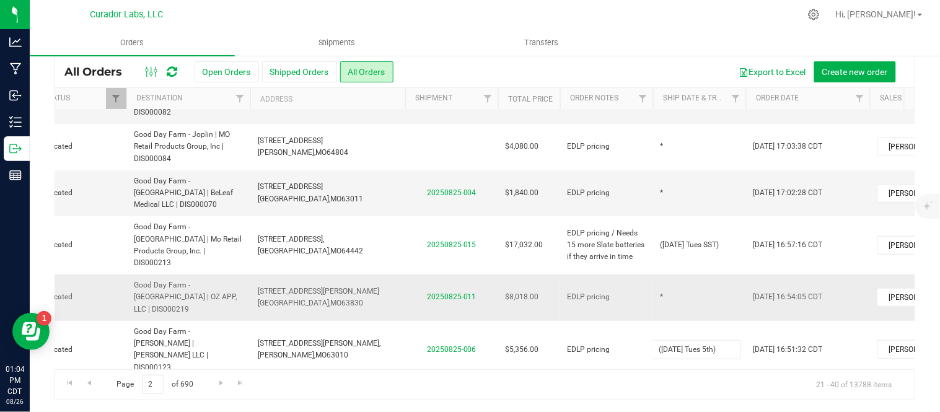
click at [673, 205] on div "All Orders Open Orders Shipped Orders All Orders Export to Excel Create new ord…" at bounding box center [485, 228] width 861 height 344
click at [672, 274] on td "*" at bounding box center [699, 297] width 93 height 46
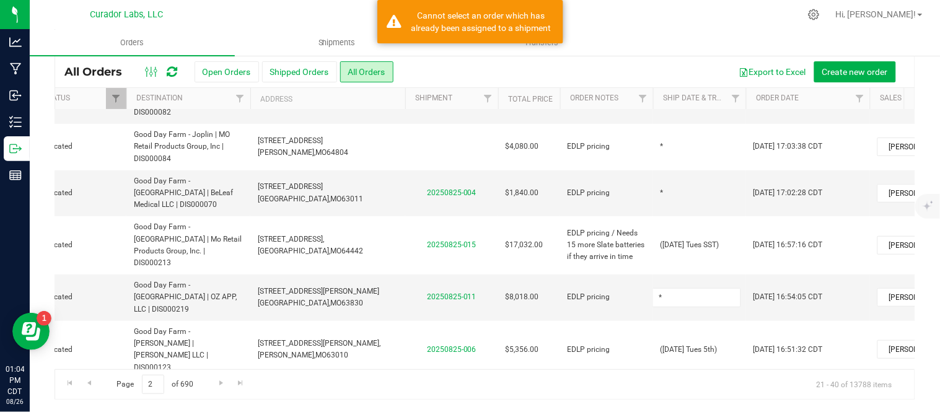
type input "([DATE] Tues 5th)"
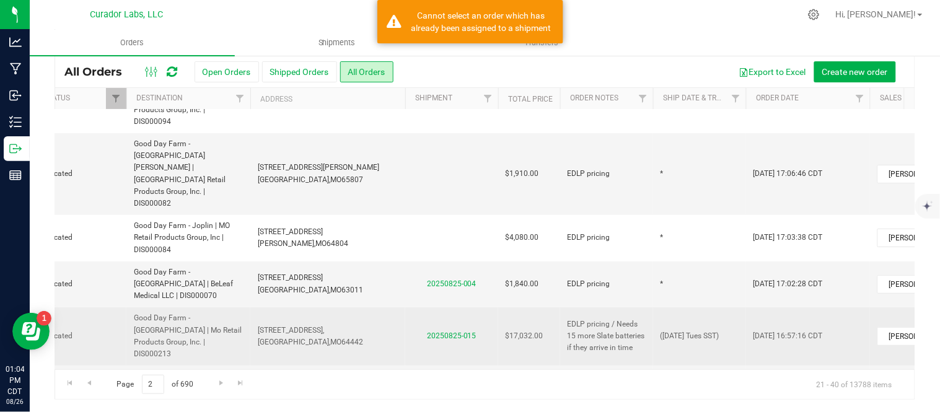
scroll to position [45, 195]
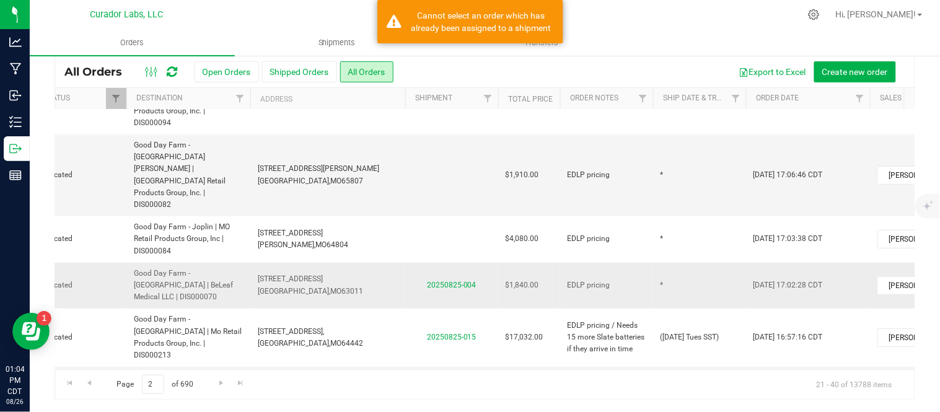
click at [678, 221] on div "All Orders Open Orders Shipped Orders All Orders Export to Excel Create new ord…" at bounding box center [485, 228] width 861 height 344
click at [678, 263] on td "*" at bounding box center [699, 286] width 93 height 46
type input "([DATE] Tues 5th)"
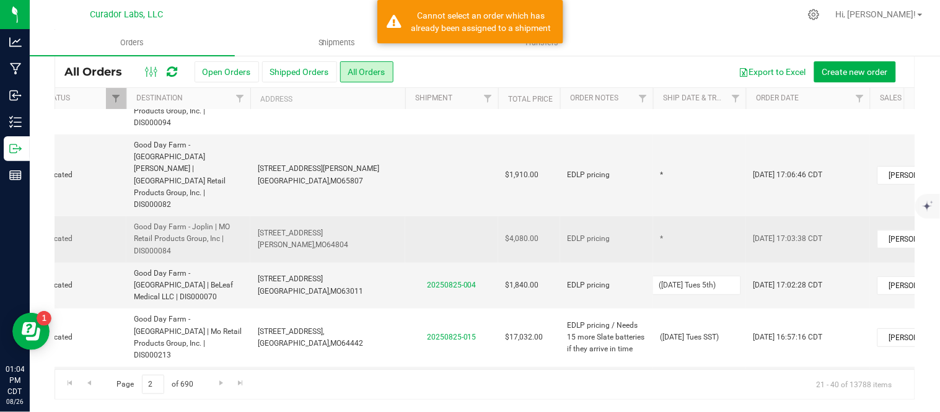
click at [636, 175] on div "All Orders Open Orders Shipped Orders All Orders Export to Excel Create new ord…" at bounding box center [485, 228] width 861 height 344
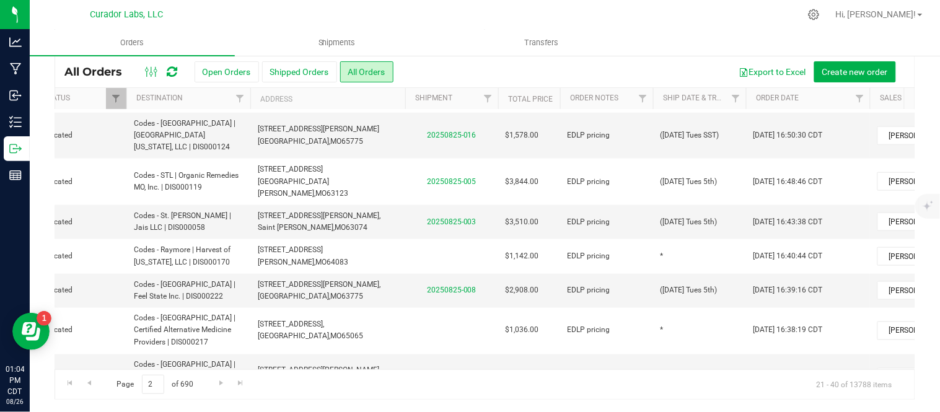
scroll to position [520, 195]
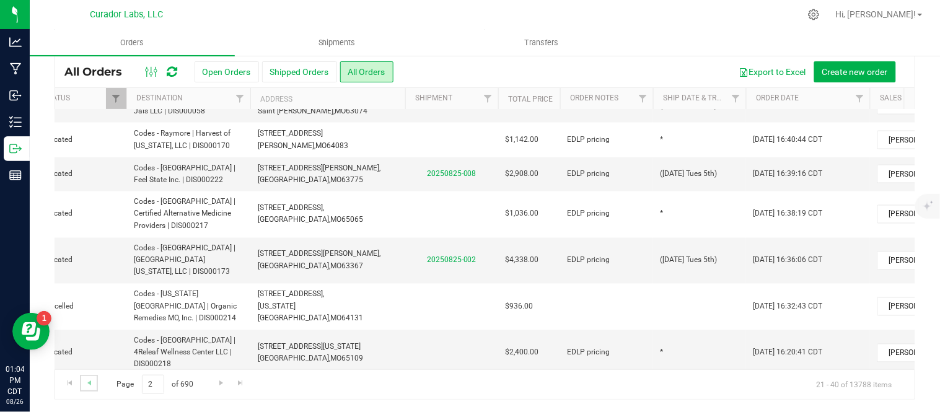
click at [91, 388] on link "Go to the previous page" at bounding box center [89, 383] width 18 height 17
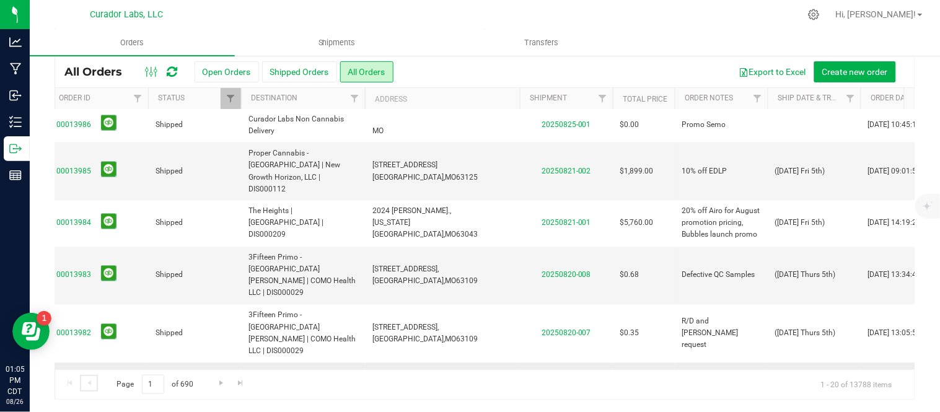
scroll to position [0, 209]
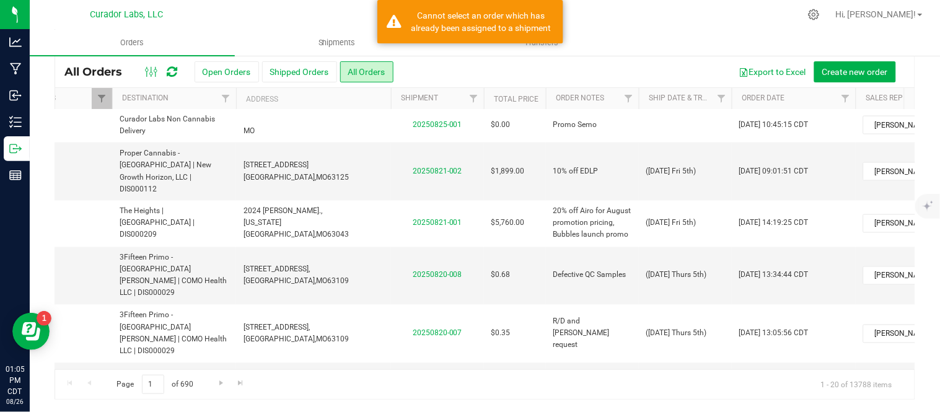
type input "([DATE] Tues 5th)"
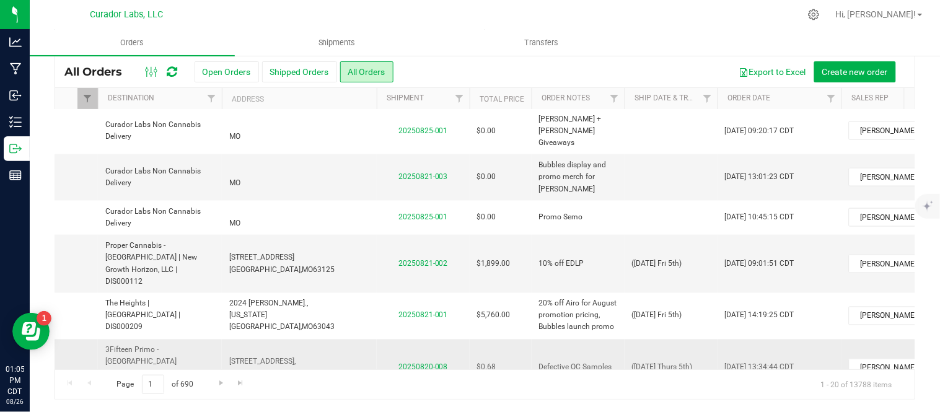
scroll to position [520, 224]
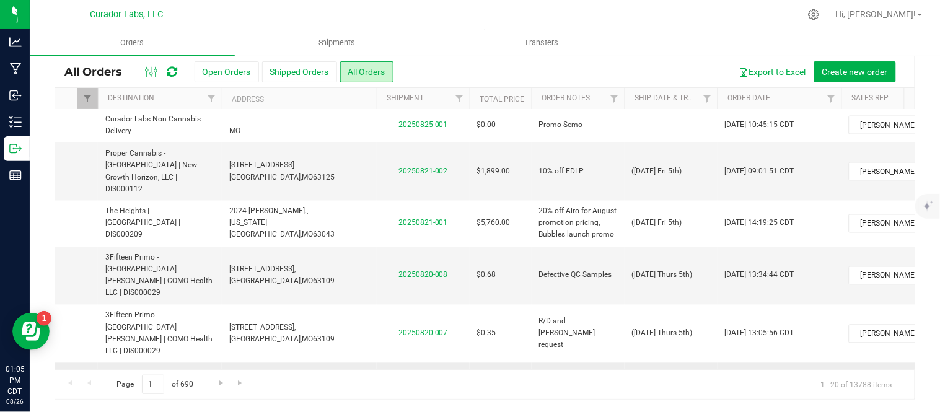
click at [657, 258] on div "All Orders Open Orders Shipped Orders All Orders Export to Excel Create new ord…" at bounding box center [485, 228] width 861 height 344
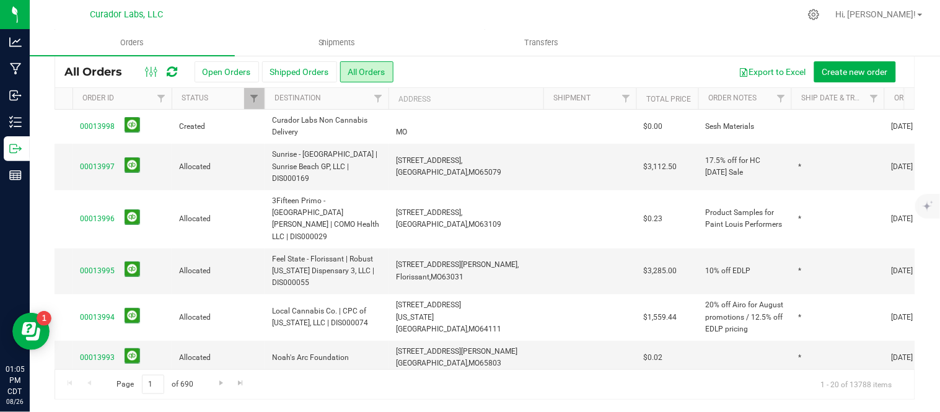
scroll to position [0, 56]
